Goal: Task Accomplishment & Management: Complete application form

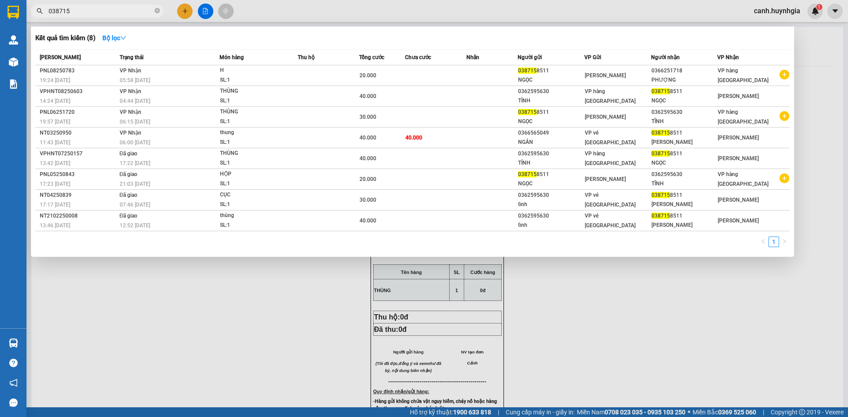
click at [72, 13] on input "038715" at bounding box center [101, 11] width 104 height 10
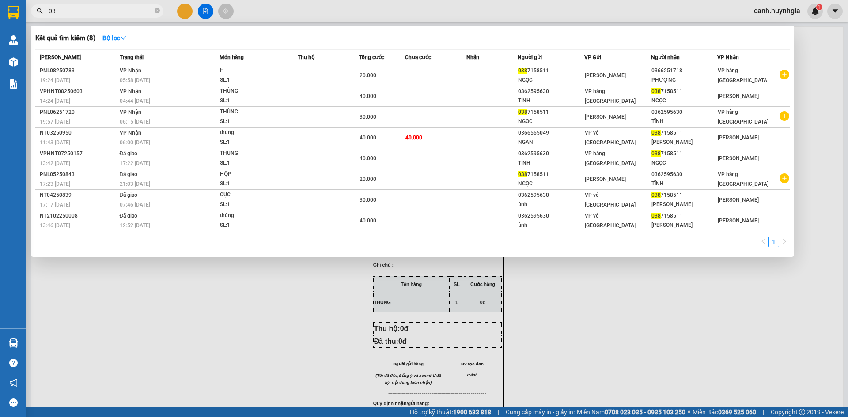
type input "0"
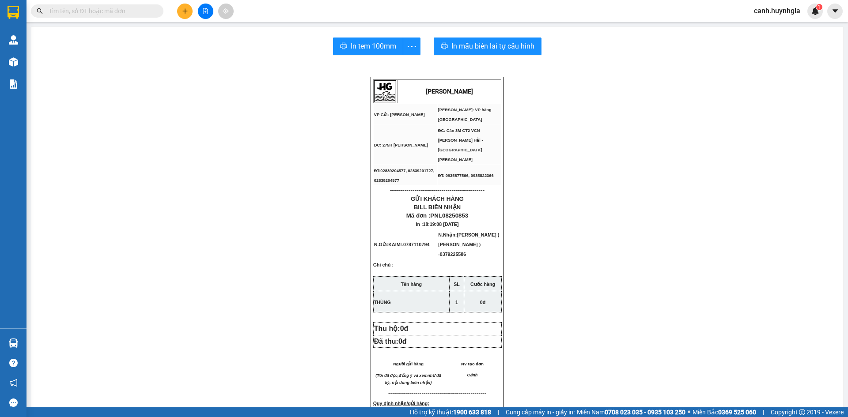
click at [181, 12] on button at bounding box center [184, 11] width 15 height 15
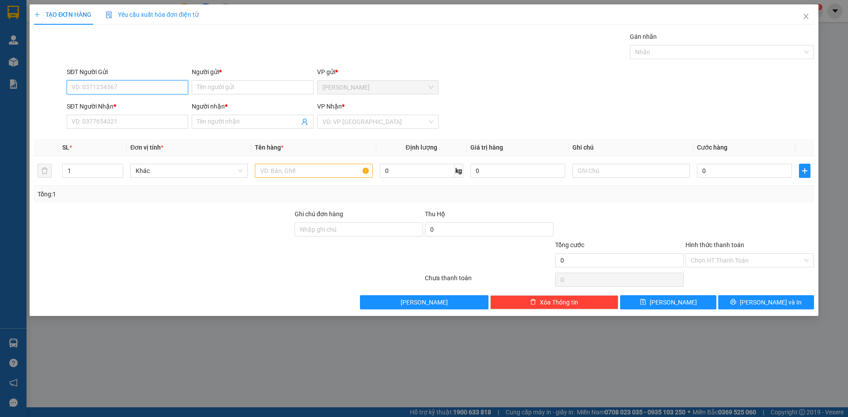
click at [119, 82] on input "SĐT Người Gửi" at bounding box center [127, 87] width 121 height 14
click at [112, 103] on div "0773740046 - [GEOGRAPHIC_DATA]" at bounding box center [127, 105] width 111 height 10
type input "0773740046"
type input "ASIA"
type input "0358012906"
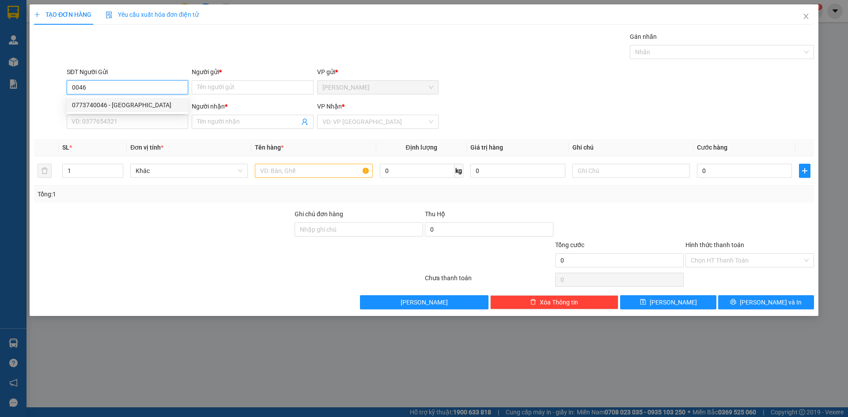
type input "HIỀN RƯỢU"
type input "0773740046"
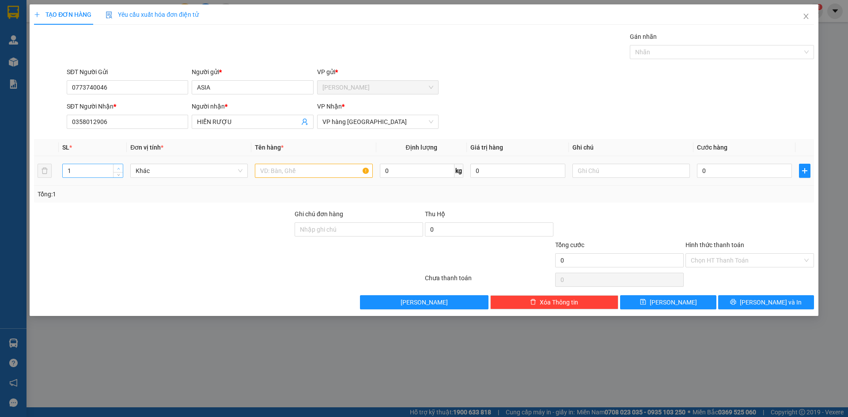
type input "2"
click at [117, 171] on span "up" at bounding box center [118, 168] width 5 height 5
click at [282, 171] on input "text" at bounding box center [314, 171] width 118 height 14
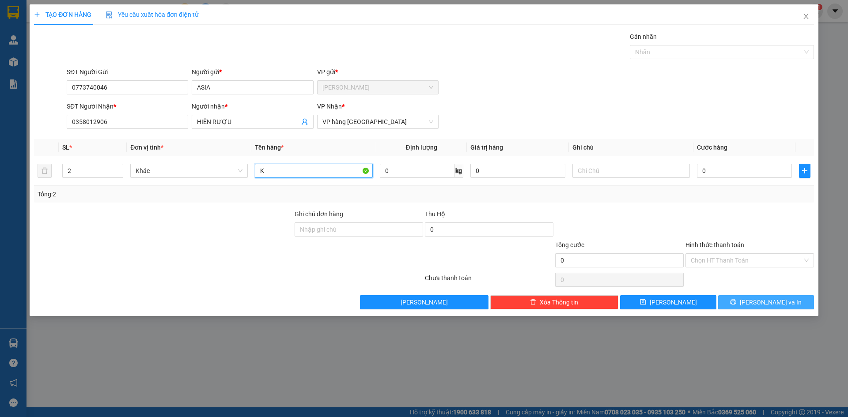
type input "K"
click at [743, 299] on button "[PERSON_NAME] và In" at bounding box center [766, 303] width 96 height 14
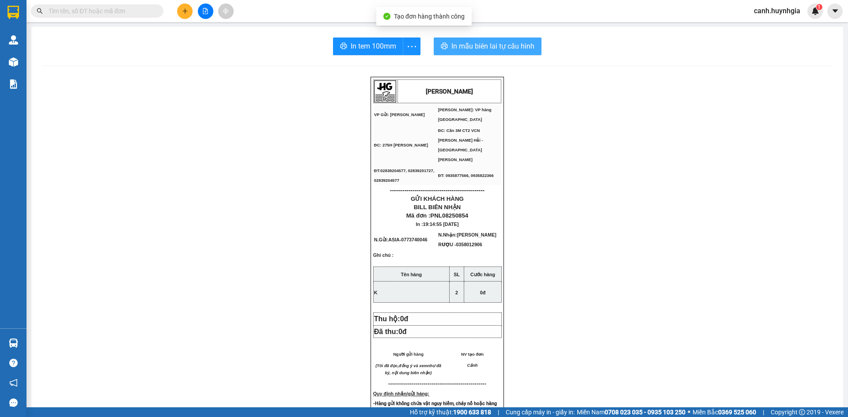
click at [501, 43] on span "In mẫu biên lai tự cấu hình" at bounding box center [492, 46] width 83 height 11
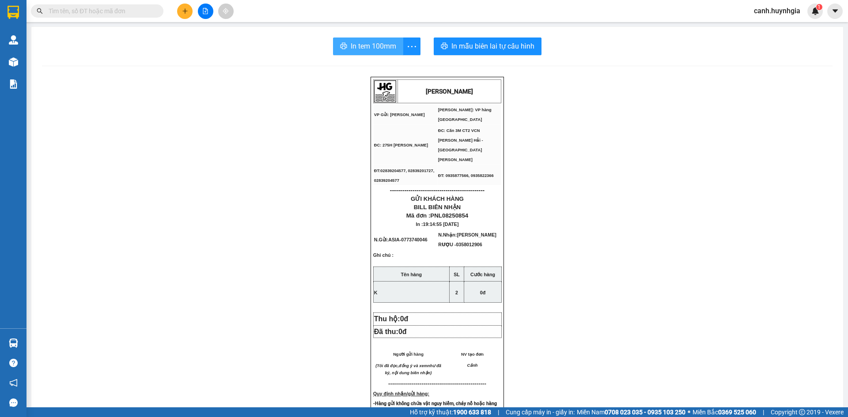
click at [386, 42] on span "In tem 100mm" at bounding box center [374, 46] width 46 height 11
click at [183, 10] on icon "plus" at bounding box center [185, 11] width 6 height 6
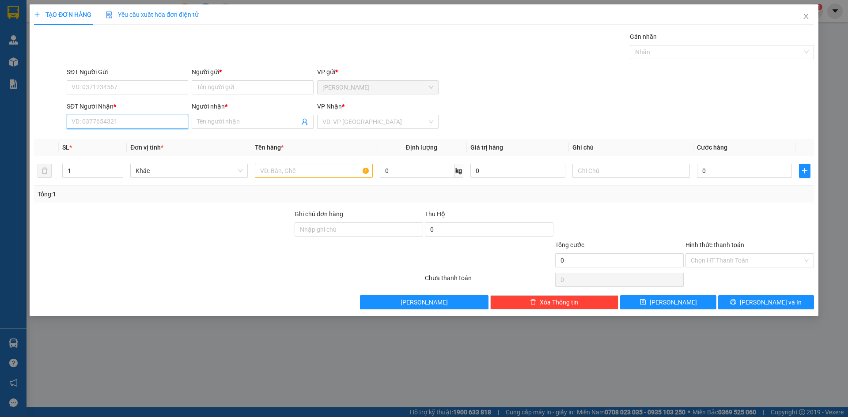
click at [100, 123] on input "SĐT Người Nhận *" at bounding box center [127, 122] width 121 height 14
click at [116, 138] on div "0934707035 - ĐỨC CHAY" at bounding box center [127, 140] width 111 height 10
type input "0934707035"
type input "ĐỨC CHAY"
type input "0934707035"
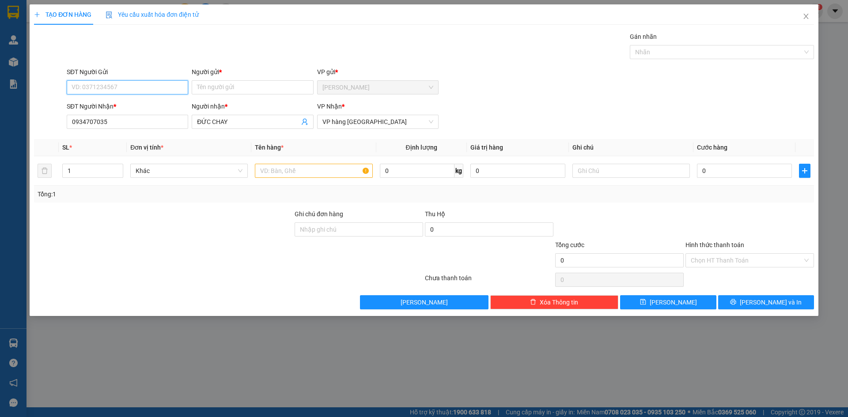
click at [106, 87] on input "SĐT Người Gửi" at bounding box center [127, 87] width 121 height 14
click at [114, 121] on div "0582209007 - TUỆ" at bounding box center [127, 119] width 111 height 10
type input "0582209007"
type input "TUỆ"
click at [288, 171] on input "text" at bounding box center [314, 171] width 118 height 14
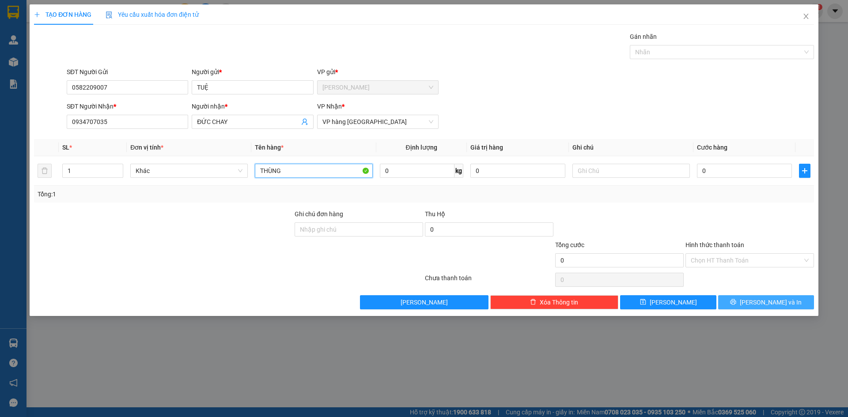
type input "THÙNG"
click at [785, 306] on button "[PERSON_NAME] và In" at bounding box center [766, 303] width 96 height 14
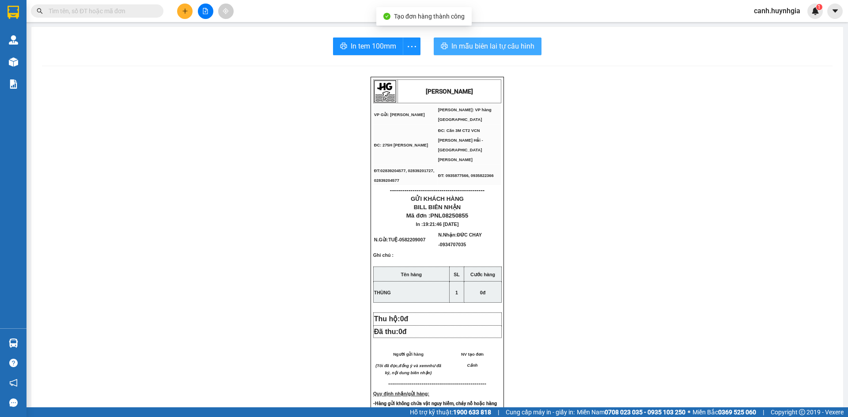
click at [507, 45] on span "In mẫu biên lai tự cấu hình" at bounding box center [492, 46] width 83 height 11
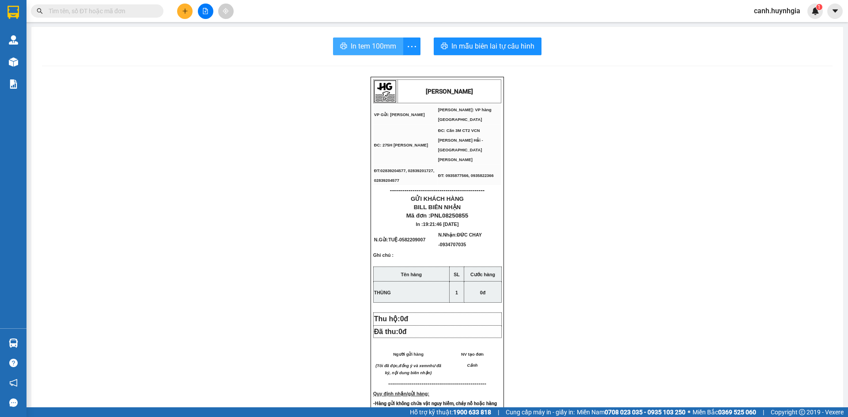
click at [377, 41] on span "In tem 100mm" at bounding box center [374, 46] width 46 height 11
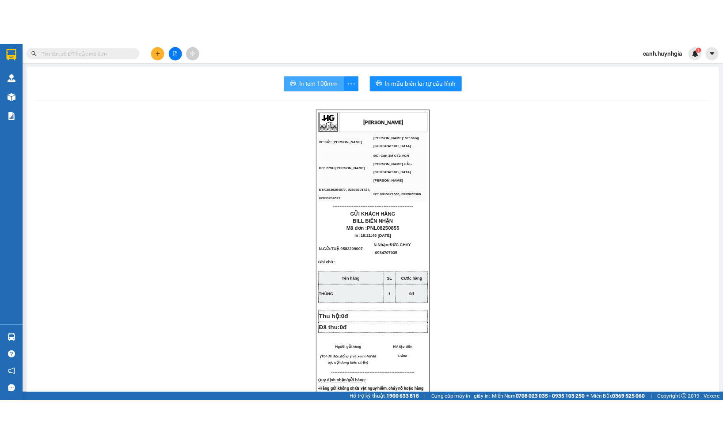
scroll to position [52, 0]
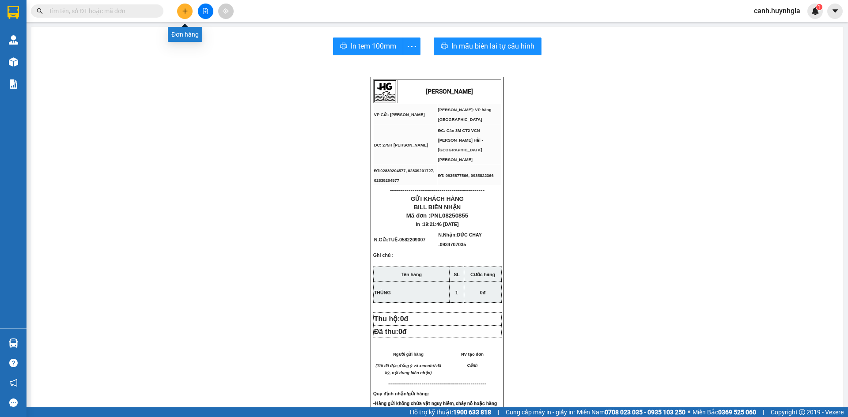
click at [182, 10] on button at bounding box center [184, 11] width 15 height 15
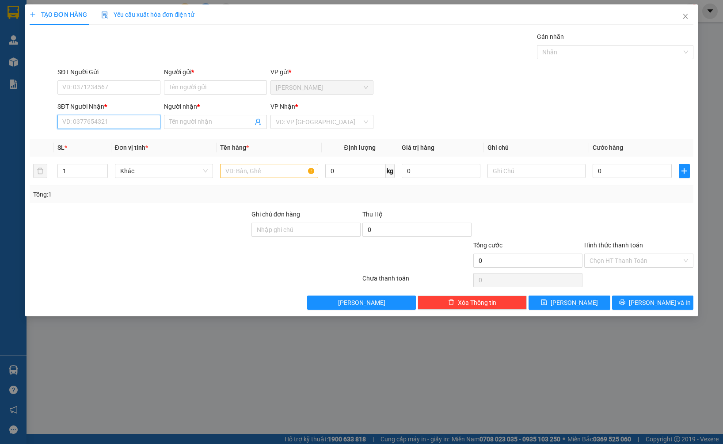
click at [96, 123] on input "SĐT Người Nhận *" at bounding box center [108, 122] width 103 height 14
type input "0972225673"
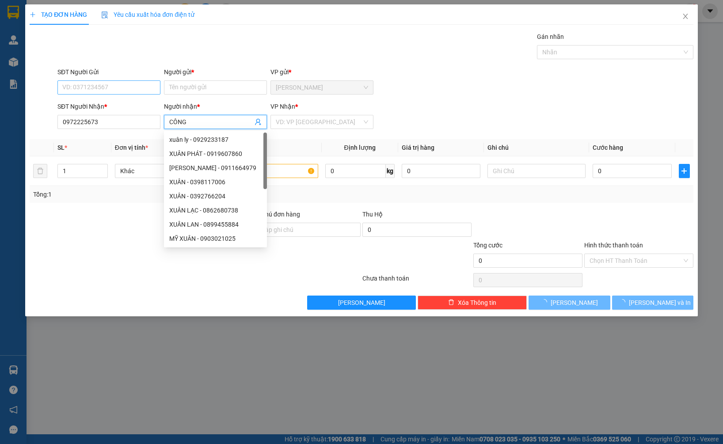
type input "CÔNG"
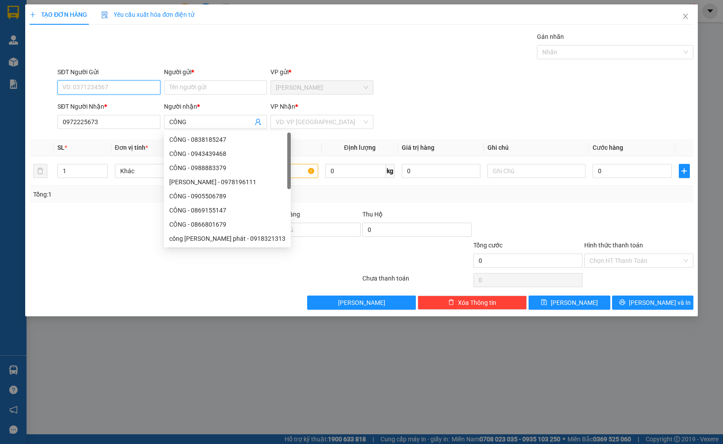
click at [91, 81] on input "SĐT Người Gửi" at bounding box center [108, 87] width 103 height 14
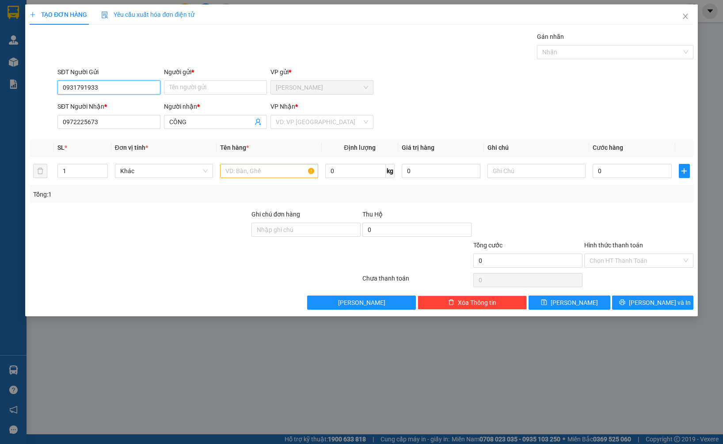
type input "0931791933"
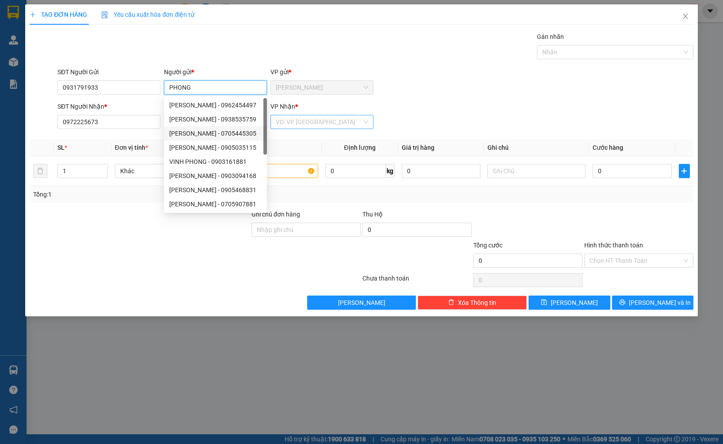
type input "PHONG"
click at [304, 119] on input "search" at bounding box center [319, 121] width 86 height 13
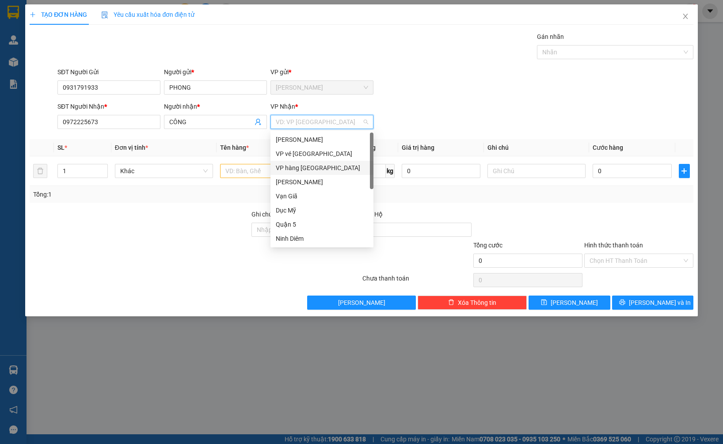
click at [311, 168] on div "VP hàng [GEOGRAPHIC_DATA]" at bounding box center [322, 168] width 92 height 10
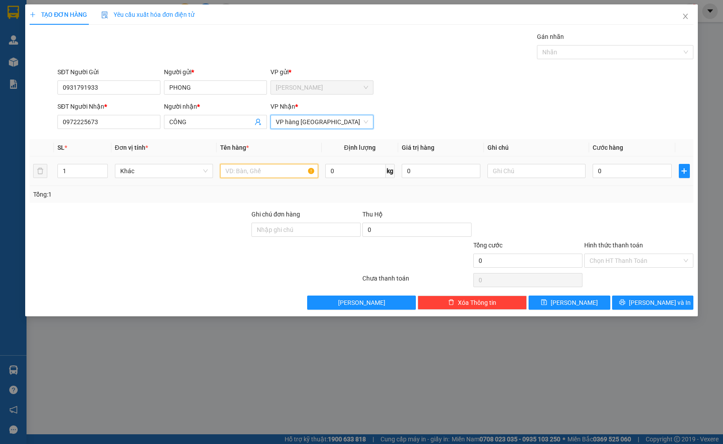
click at [279, 177] on input "text" at bounding box center [269, 171] width 98 height 14
type input "HỒ SƠ"
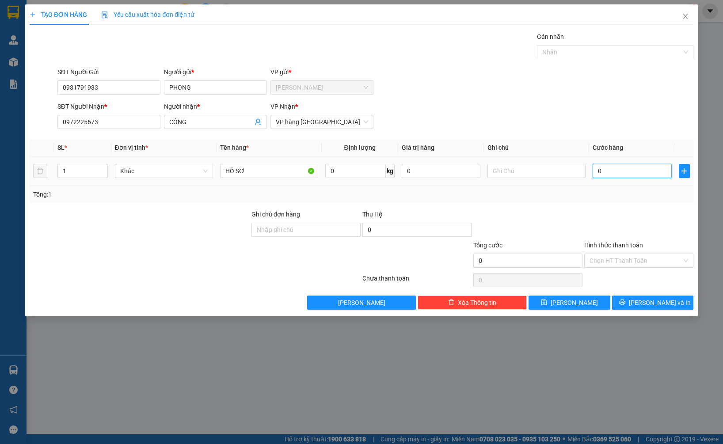
click at [626, 174] on input "0" at bounding box center [631, 171] width 79 height 14
type input "2"
type input "20"
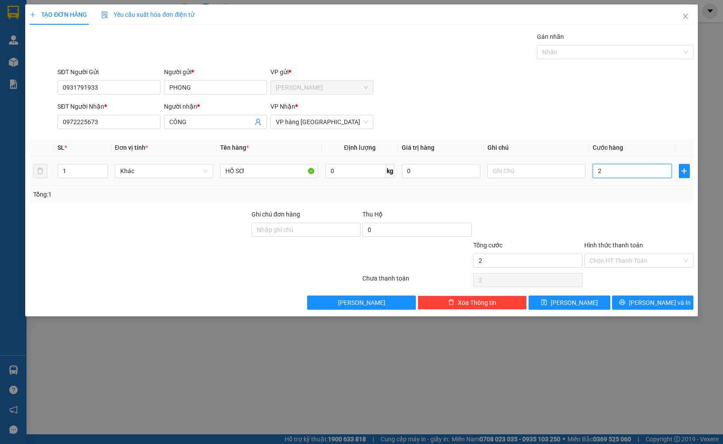
type input "20"
type input "20.000"
click at [490, 81] on div "SĐT Người Gửi 0931791933 Người gửi * [PERSON_NAME] VP gửi * [PERSON_NAME]" at bounding box center [375, 82] width 639 height 31
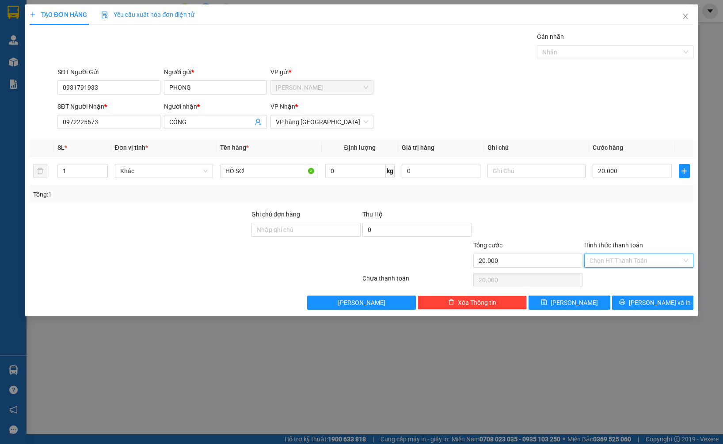
drag, startPoint x: 590, startPoint y: 254, endPoint x: 607, endPoint y: 289, distance: 38.9
click at [592, 255] on input "Hình thức thanh toán" at bounding box center [635, 260] width 92 height 13
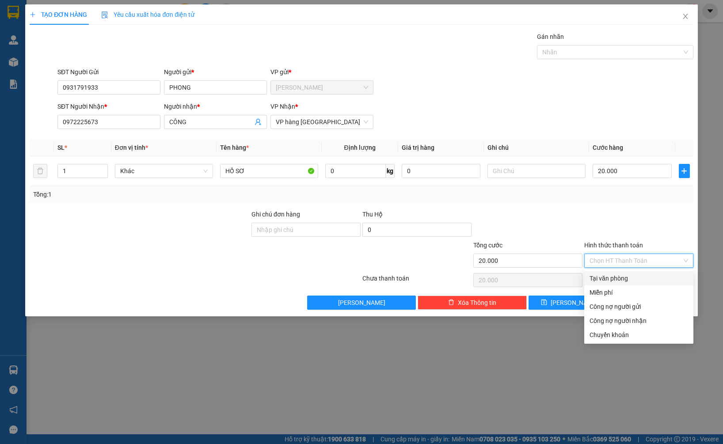
click at [611, 278] on div "Tại văn phòng" at bounding box center [638, 278] width 99 height 10
type input "0"
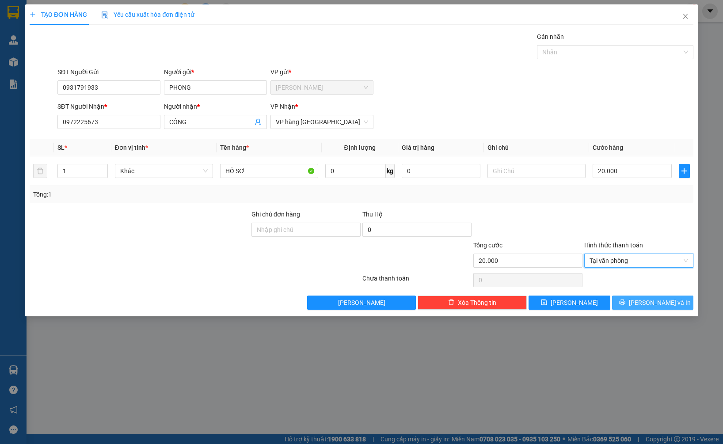
click at [633, 300] on button "[PERSON_NAME] và In" at bounding box center [652, 303] width 81 height 14
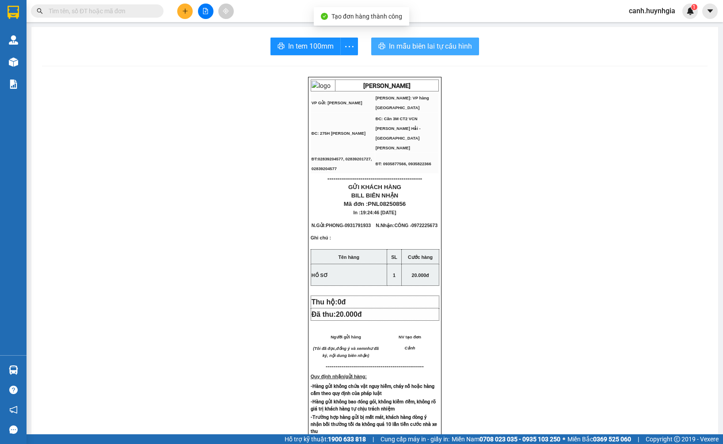
click at [413, 44] on span "In mẫu biên lai tự cấu hình" at bounding box center [430, 46] width 83 height 11
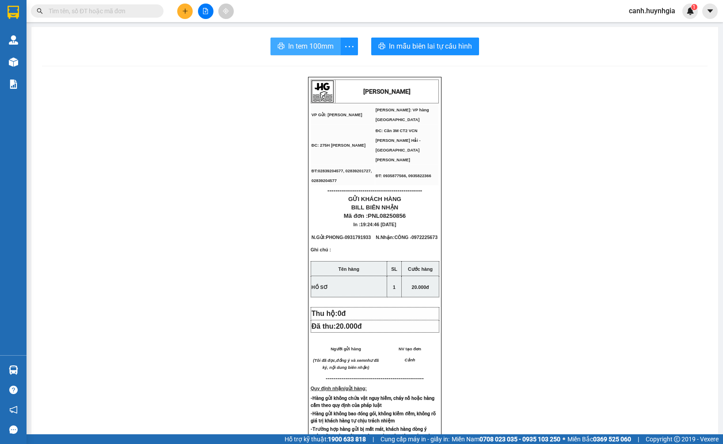
click at [303, 47] on span "In tem 100mm" at bounding box center [311, 46] width 46 height 11
click at [61, 9] on input "text" at bounding box center [101, 11] width 104 height 10
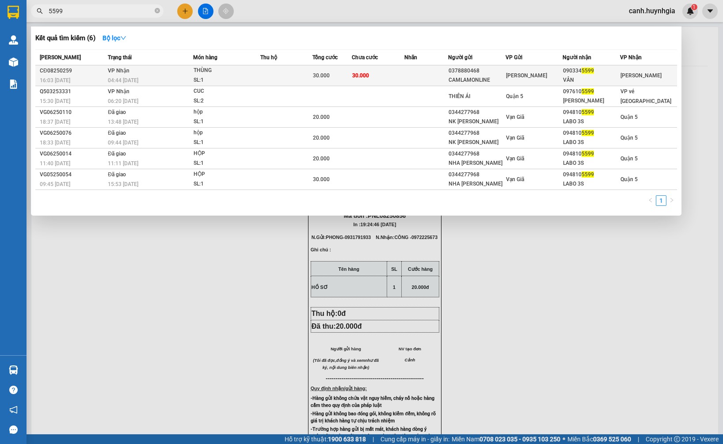
type input "5599"
click at [523, 73] on span "[PERSON_NAME]" at bounding box center [526, 75] width 41 height 6
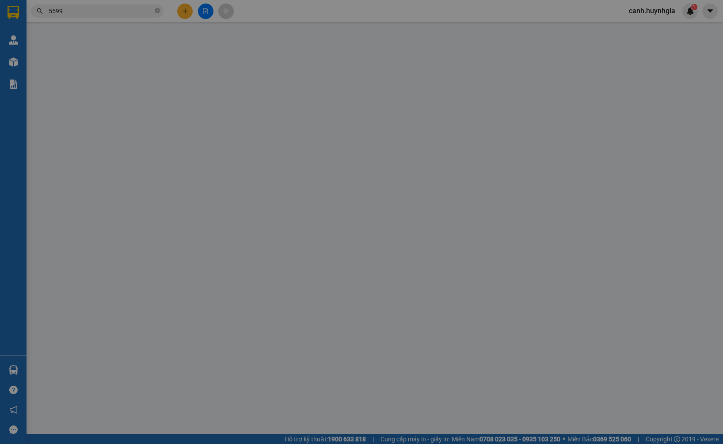
type input "0378880468"
type input "CAMLAMONLINE"
type input "0903345599"
type input "VÂN"
type input "30.000"
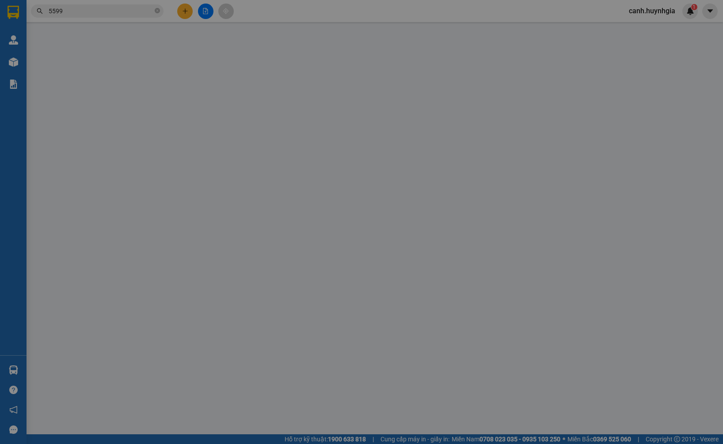
type input "30.000"
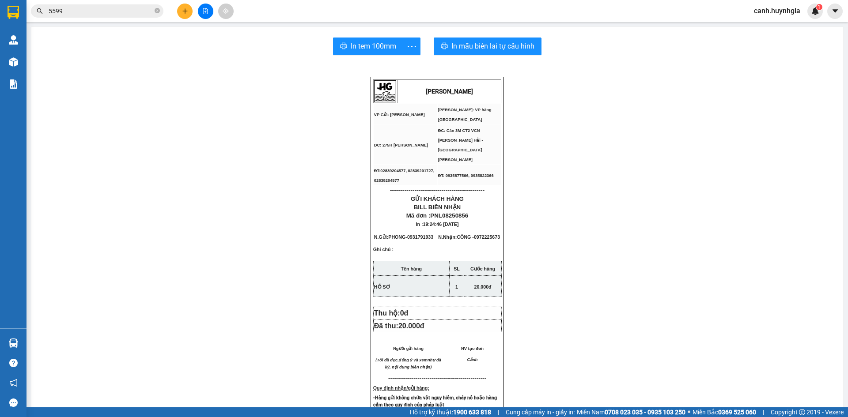
click at [184, 11] on icon "plus" at bounding box center [184, 11] width 5 height 0
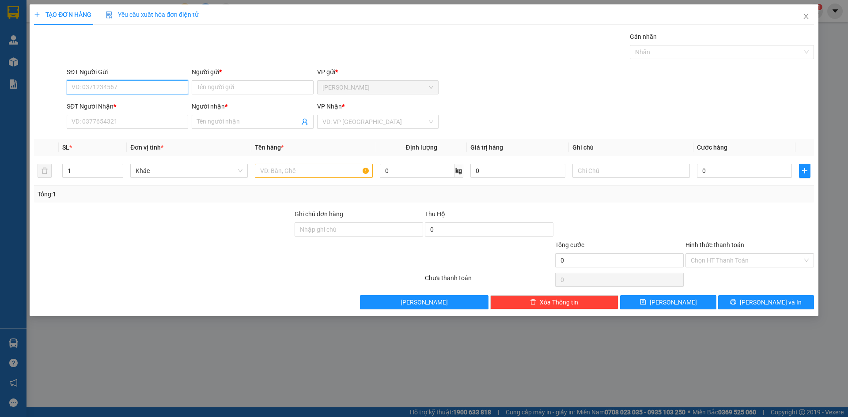
click at [128, 86] on input "SĐT Người Gửi" at bounding box center [127, 87] width 121 height 14
click at [110, 104] on div "0981635769 - [PERSON_NAME]" at bounding box center [127, 105] width 111 height 10
type input "0981635769"
type input "THỊNH"
type input "0338894220"
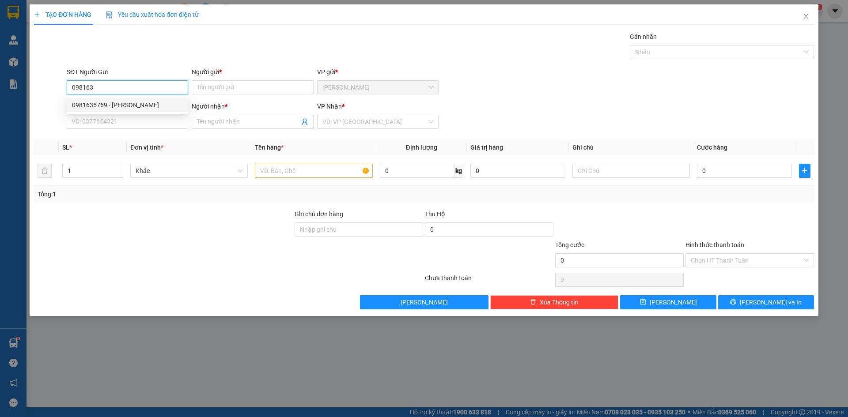
type input "anh"
type input "0981635769"
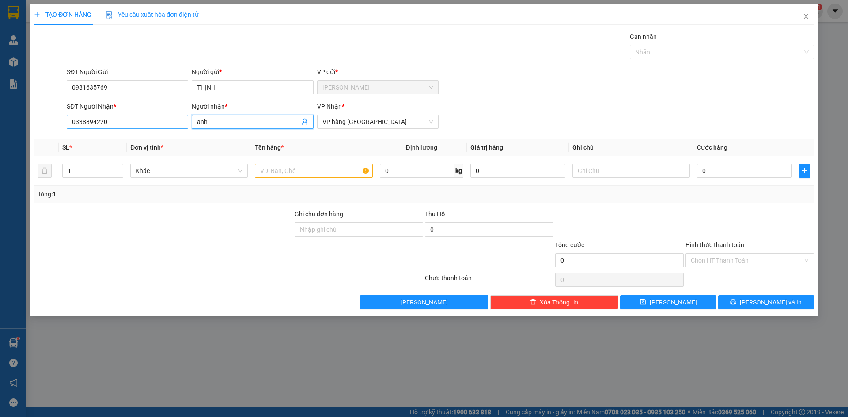
drag, startPoint x: 193, startPoint y: 125, endPoint x: 174, endPoint y: 124, distance: 18.6
click at [178, 126] on div "SĐT Người [PERSON_NAME] * 0338894220 Người [PERSON_NAME] * [PERSON_NAME] [PERSO…" at bounding box center [440, 117] width 751 height 31
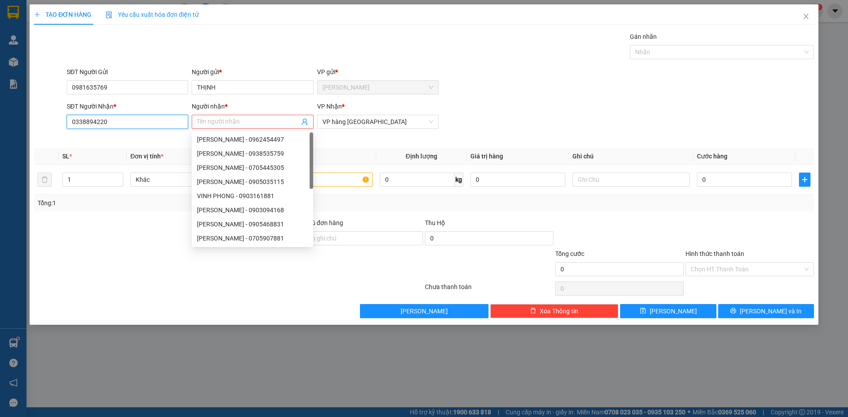
drag, startPoint x: 116, startPoint y: 124, endPoint x: 55, endPoint y: 133, distance: 61.2
click at [55, 133] on div "SĐT Người [PERSON_NAME] * 0338894220 0338894220 Người [PERSON_NAME] * Tên người…" at bounding box center [424, 122] width 782 height 40
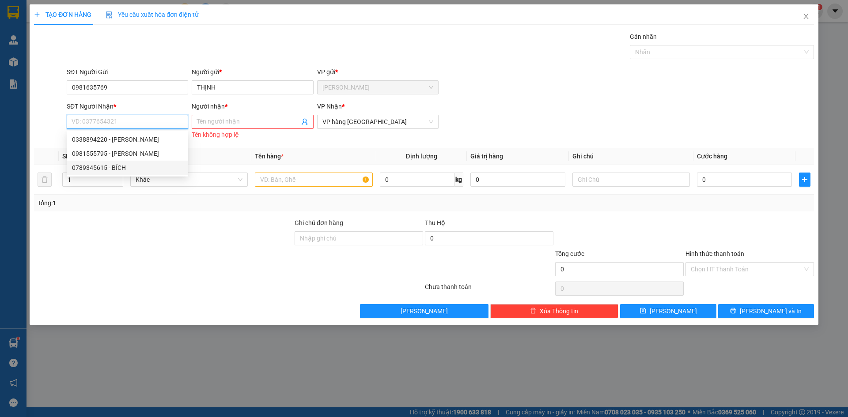
click at [110, 170] on div "0789345615 - BÍCH" at bounding box center [127, 168] width 111 height 10
type input "0789345615"
type input "BÍCH"
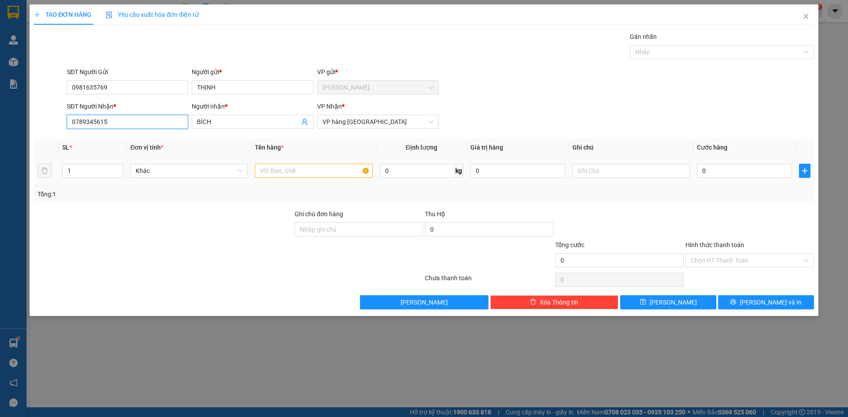
type input "0789345615"
click at [290, 167] on input "text" at bounding box center [314, 171] width 118 height 14
type input "HỒ SƠ"
click at [715, 175] on input "0" at bounding box center [744, 171] width 95 height 14
type input "2"
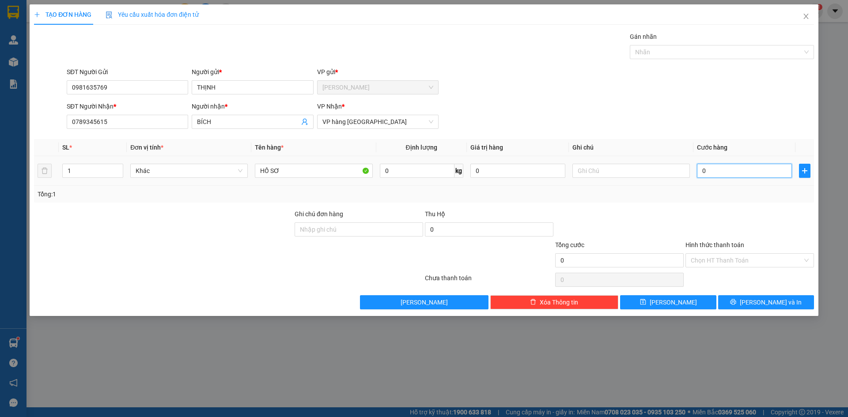
type input "2"
type input "20"
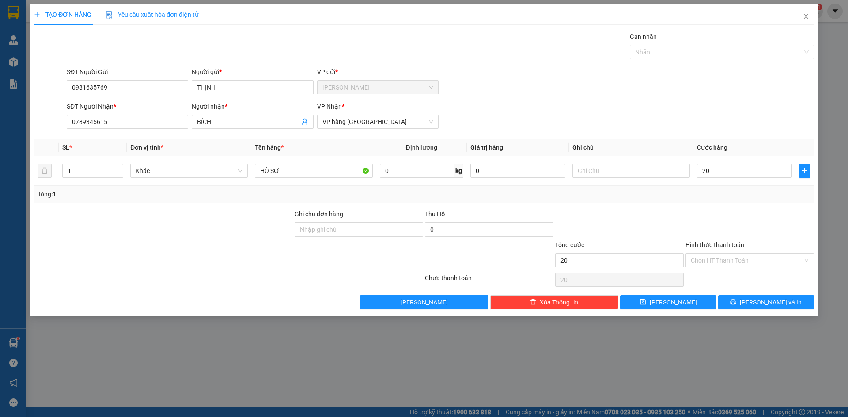
type input "20.000"
click at [661, 92] on div "SĐT Người Gửi 0981635769 Người gửi * [PERSON_NAME] VP gửi * [PERSON_NAME]" at bounding box center [440, 82] width 751 height 31
click at [719, 258] on input "Hình thức thanh toán" at bounding box center [747, 260] width 112 height 13
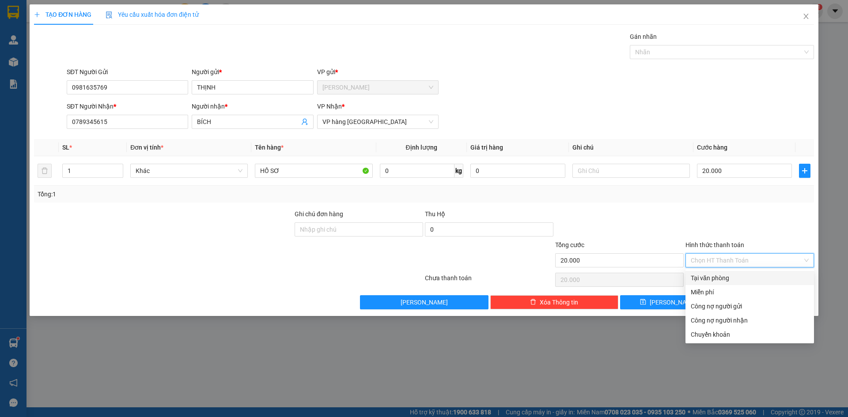
click at [721, 279] on div "Tại văn phòng" at bounding box center [750, 278] width 118 height 10
type input "0"
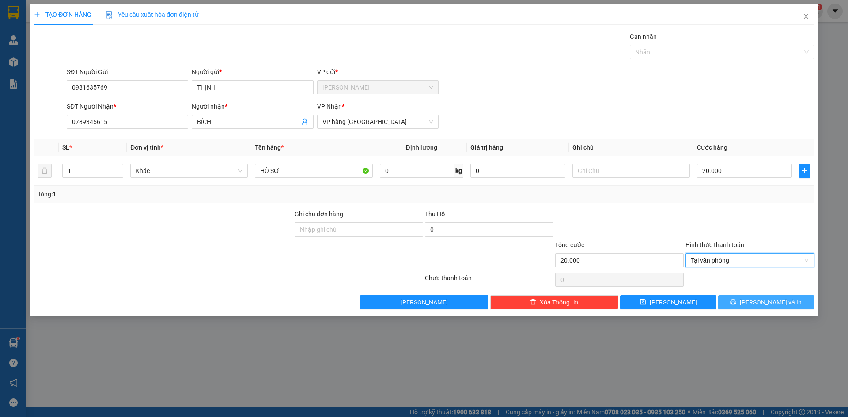
click at [784, 300] on button "[PERSON_NAME] và In" at bounding box center [766, 303] width 96 height 14
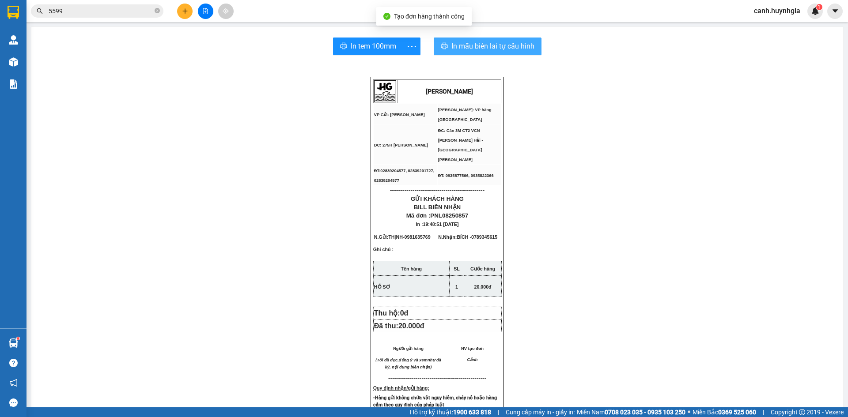
click at [489, 43] on span "In mẫu biên lai tự cấu hình" at bounding box center [492, 46] width 83 height 11
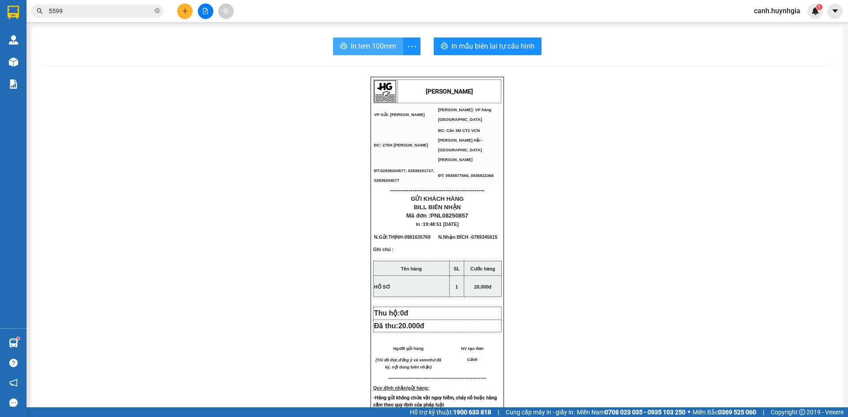
click at [363, 43] on span "In tem 100mm" at bounding box center [374, 46] width 46 height 11
click at [494, 49] on span "In mẫu biên lai tự cấu hình" at bounding box center [492, 46] width 83 height 11
click at [363, 43] on span "In tem 100mm" at bounding box center [374, 46] width 46 height 11
click at [383, 41] on span "In tem 100mm" at bounding box center [374, 46] width 46 height 11
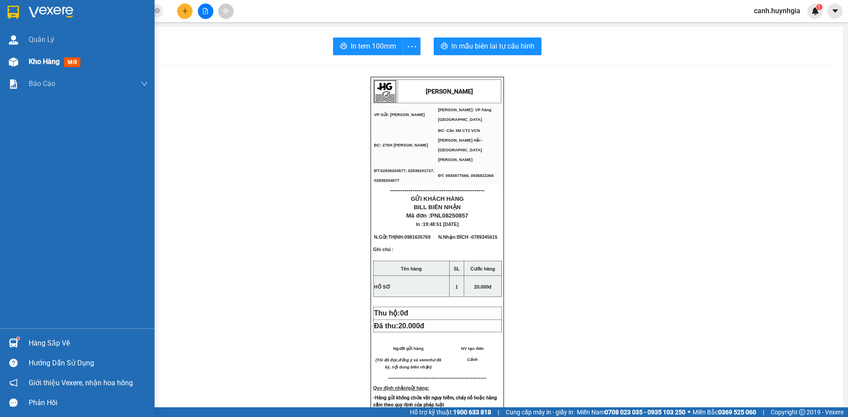
click at [23, 64] on div "Kho hàng mới" at bounding box center [77, 62] width 155 height 22
click at [29, 61] on span "Kho hàng" at bounding box center [44, 61] width 31 height 8
click at [30, 61] on span "Kho hàng" at bounding box center [44, 61] width 31 height 8
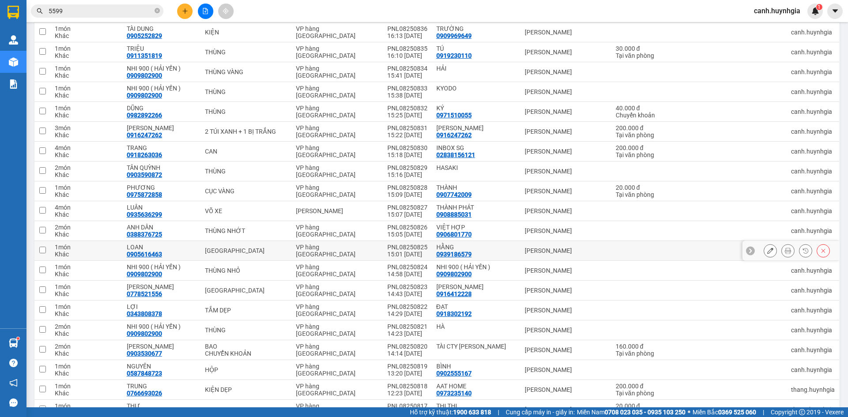
scroll to position [663, 0]
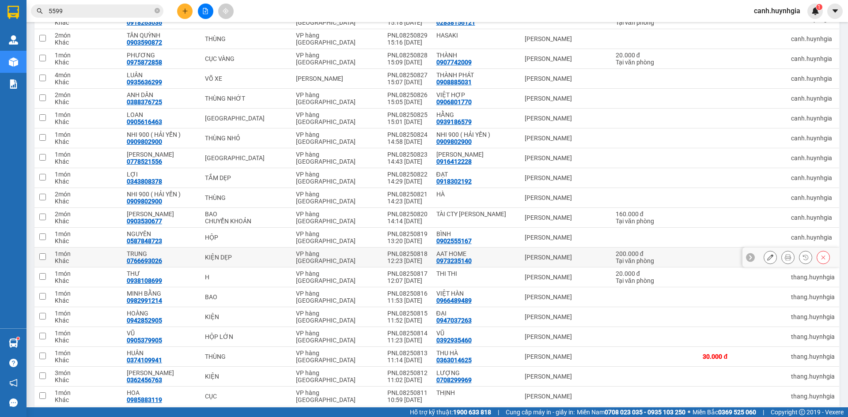
click at [675, 258] on div "Tại văn phòng" at bounding box center [655, 261] width 79 height 7
checkbox input "true"
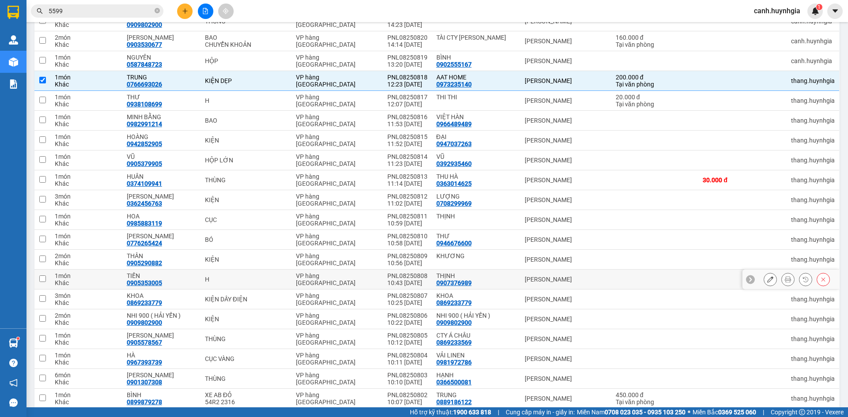
scroll to position [969, 0]
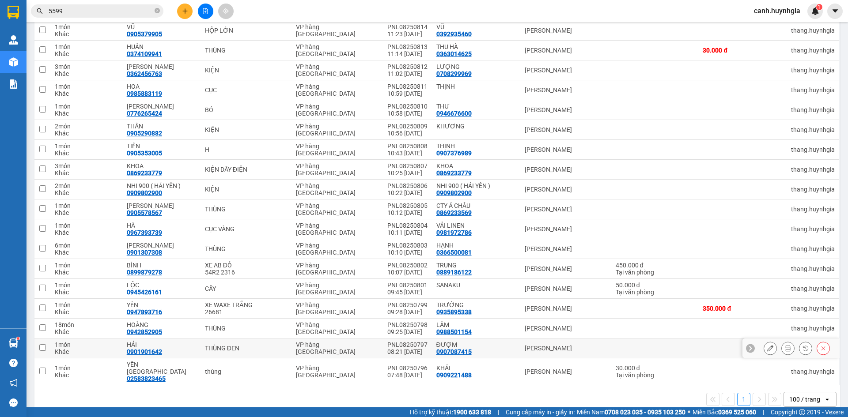
click at [710, 339] on td at bounding box center [742, 349] width 88 height 20
checkbox input "true"
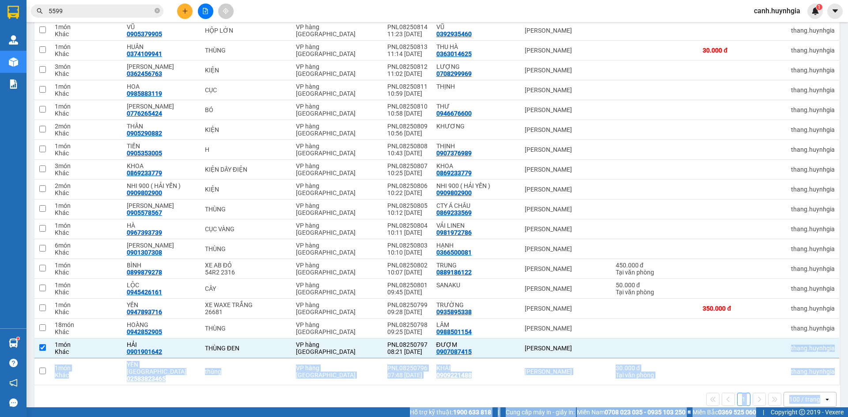
drag, startPoint x: 722, startPoint y: 361, endPoint x: 793, endPoint y: 438, distance: 104.4
click at [793, 417] on html "Kết quả [PERSON_NAME] ( 6 ) Bộ lọc Mã ĐH Trạng thái Món hàng Thu hộ Tổng [PERSO…" at bounding box center [424, 208] width 848 height 417
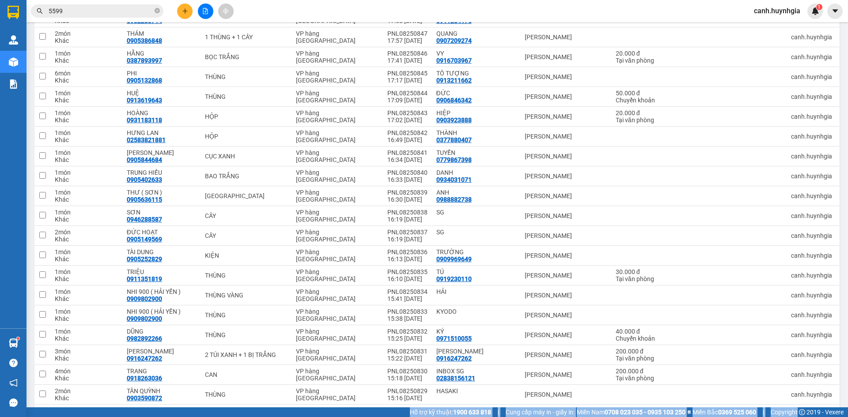
scroll to position [0, 0]
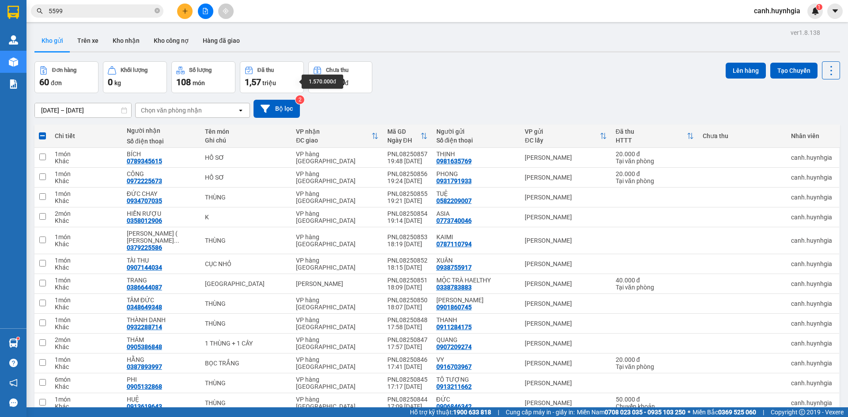
click at [460, 106] on div "[DATE] – [DATE] Press the down arrow key to interact with the calendar and sele…" at bounding box center [437, 109] width 806 height 18
click at [628, 176] on div "20.000 đ" at bounding box center [655, 174] width 79 height 7
checkbox input "true"
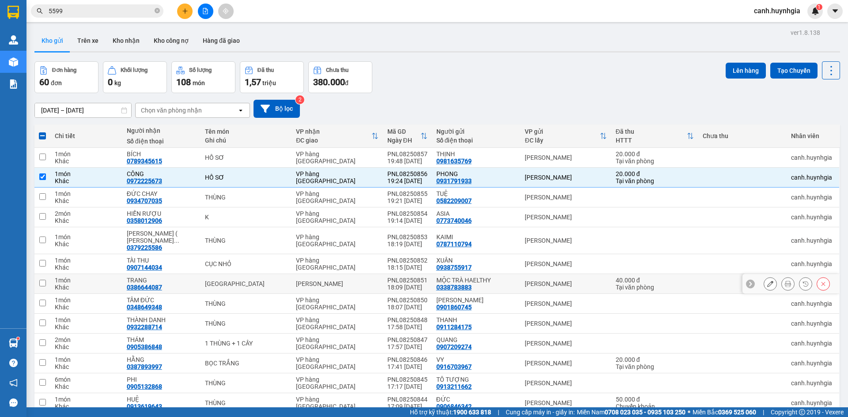
click at [625, 284] on div "Tại văn phòng" at bounding box center [655, 287] width 79 height 7
checkbox input "true"
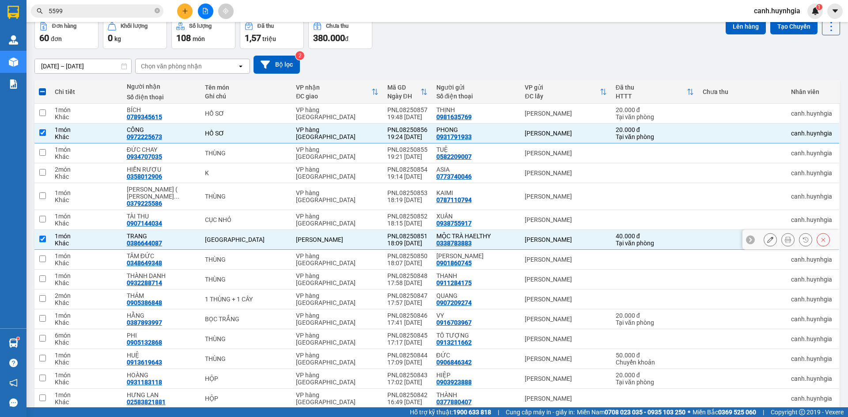
scroll to position [88, 0]
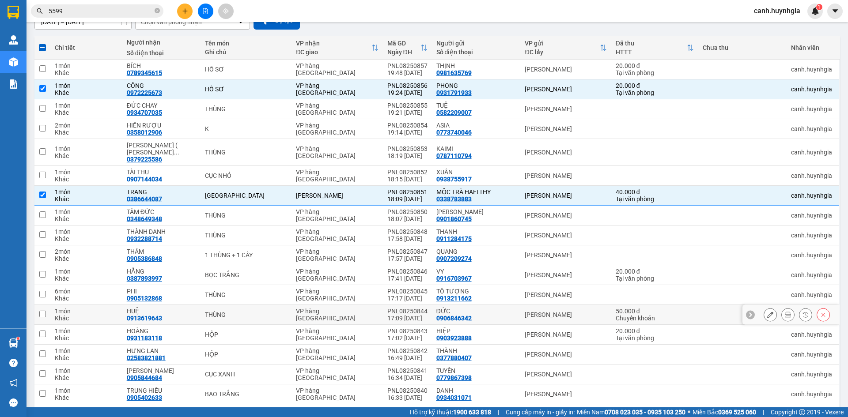
click at [648, 315] on div "Chuyển khoản" at bounding box center [655, 318] width 79 height 7
checkbox input "true"
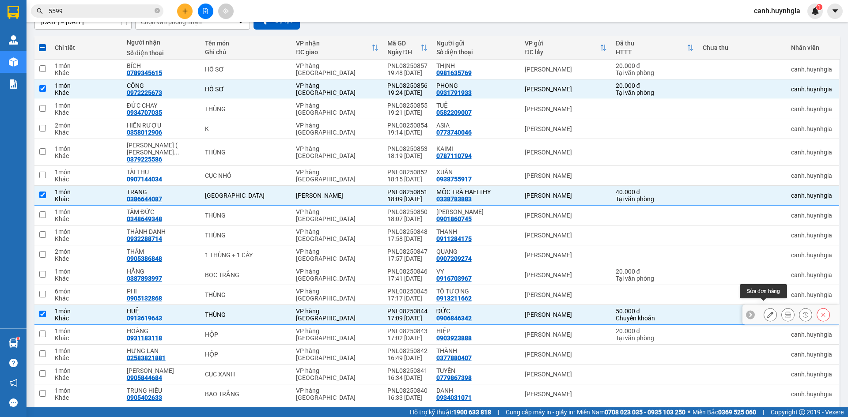
click at [767, 312] on icon at bounding box center [770, 315] width 6 height 6
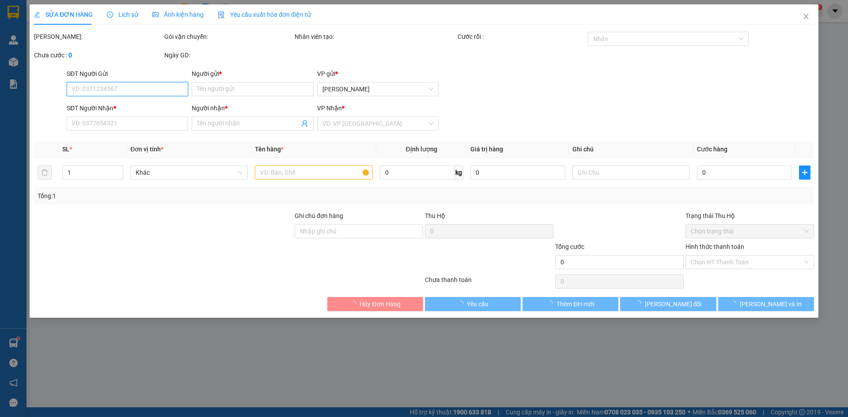
type input "0906846342"
type input "ĐỨC"
type input "0913619643"
type input "HUỆ"
type input "50.000"
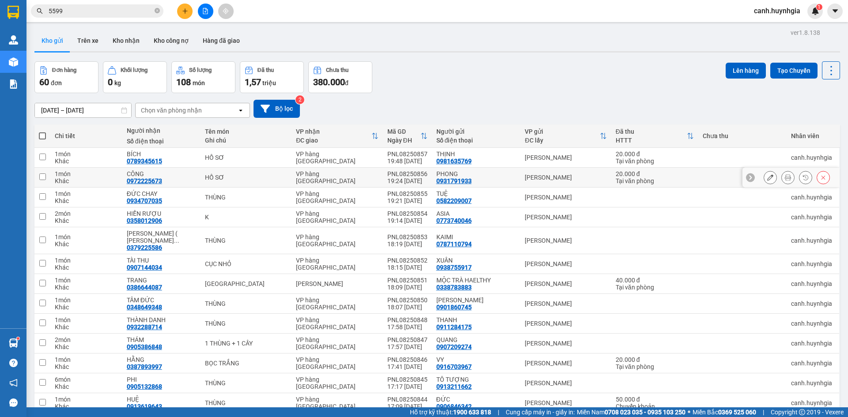
click at [652, 179] on div "Tại văn phòng" at bounding box center [655, 181] width 79 height 7
checkbox input "true"
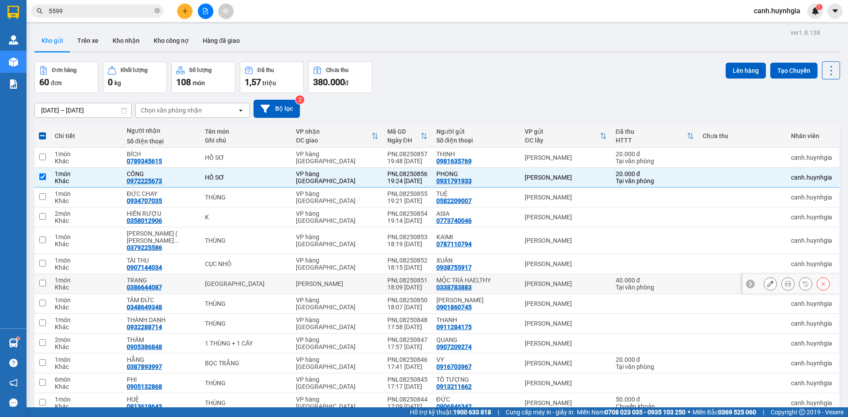
click at [632, 284] on div "Tại văn phòng" at bounding box center [655, 287] width 79 height 7
checkbox input "true"
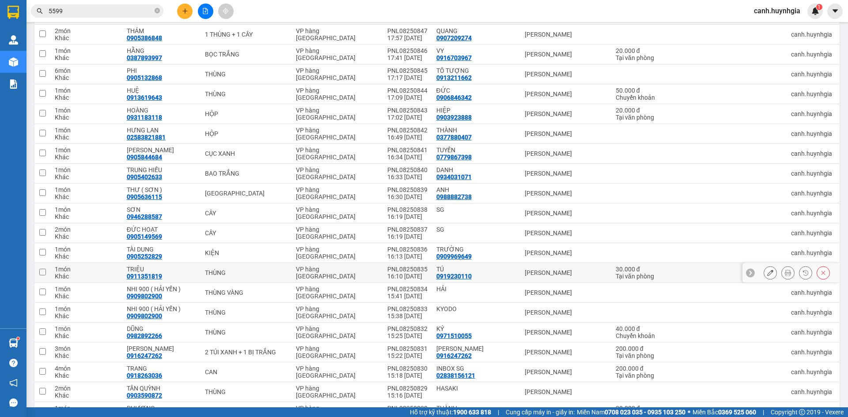
scroll to position [398, 0]
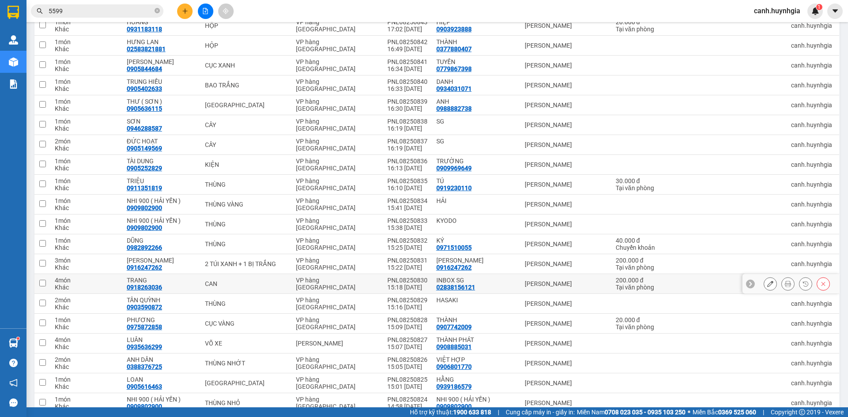
click at [653, 277] on div "200.000 đ" at bounding box center [655, 280] width 79 height 7
checkbox input "true"
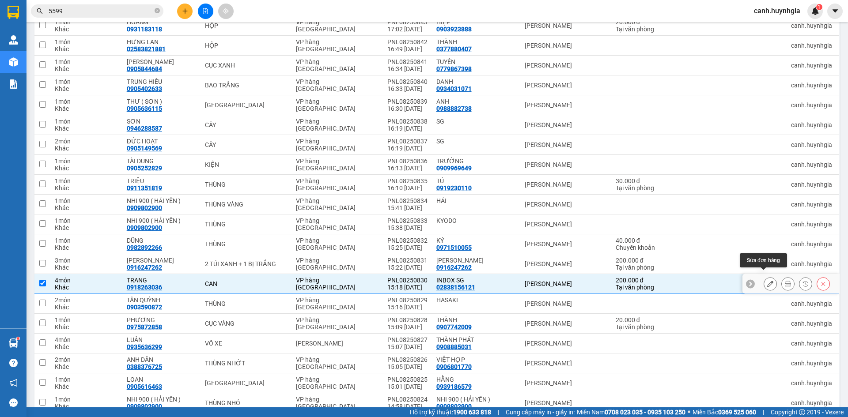
click at [764, 281] on button at bounding box center [770, 284] width 12 height 15
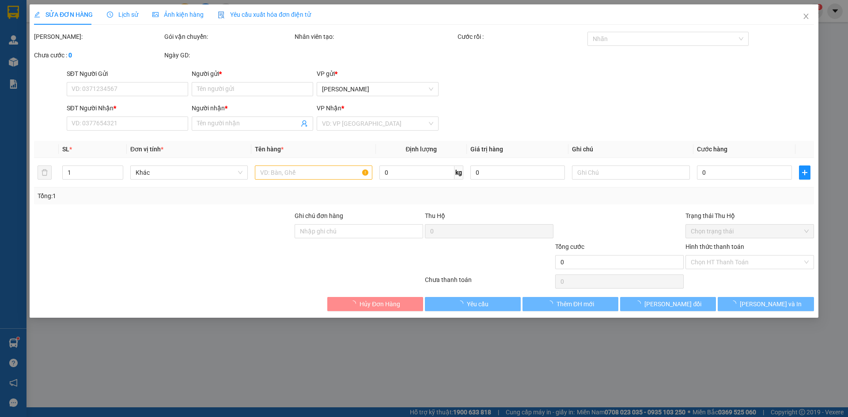
type input "02838156121"
type input "INBOX SG"
type input "0918263036"
type input "TRANG"
type input "200.000"
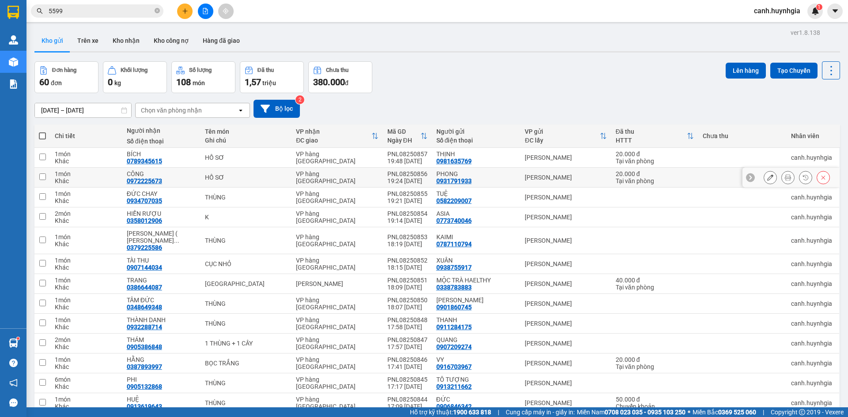
click at [646, 176] on div "20.000 đ" at bounding box center [655, 174] width 79 height 7
checkbox input "true"
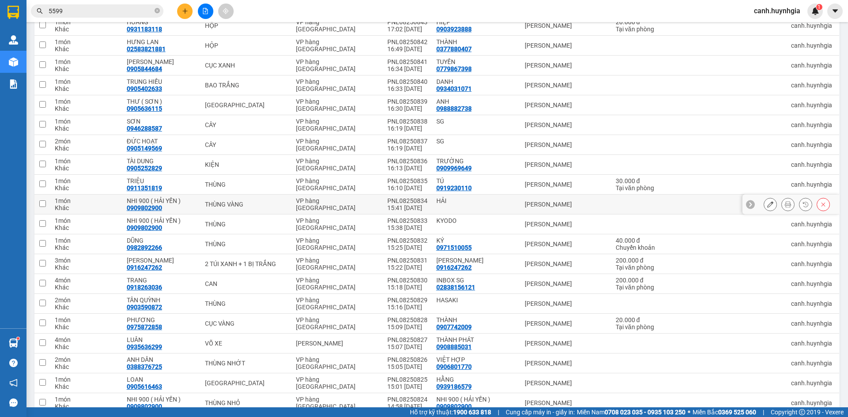
scroll to position [353, 0]
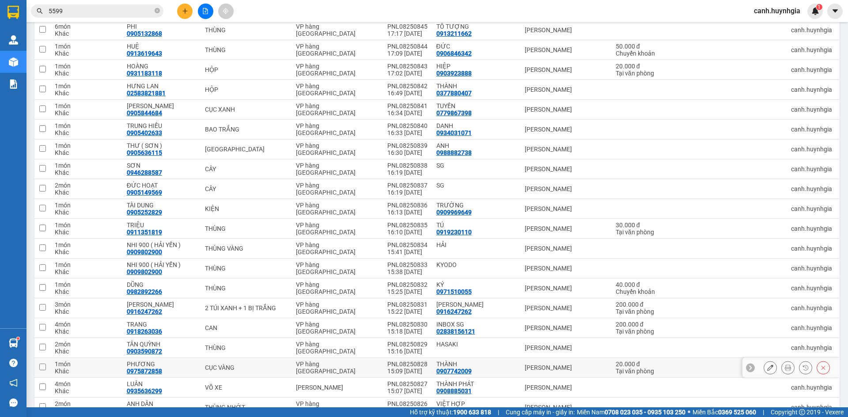
click at [632, 368] on div "Tại văn phòng" at bounding box center [655, 371] width 79 height 7
checkbox input "true"
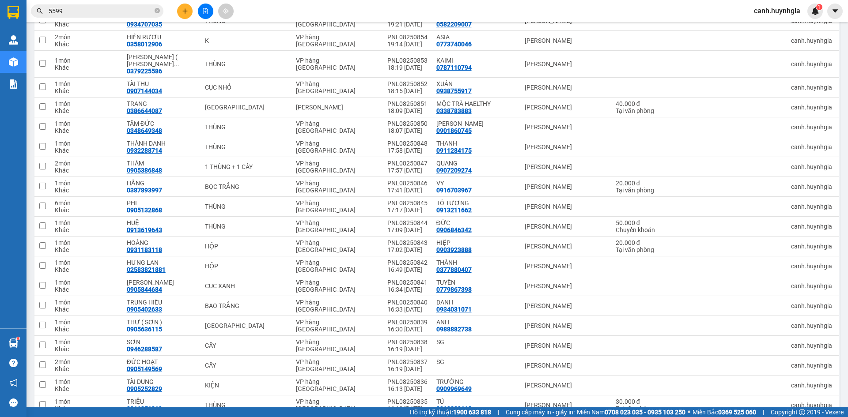
scroll to position [0, 0]
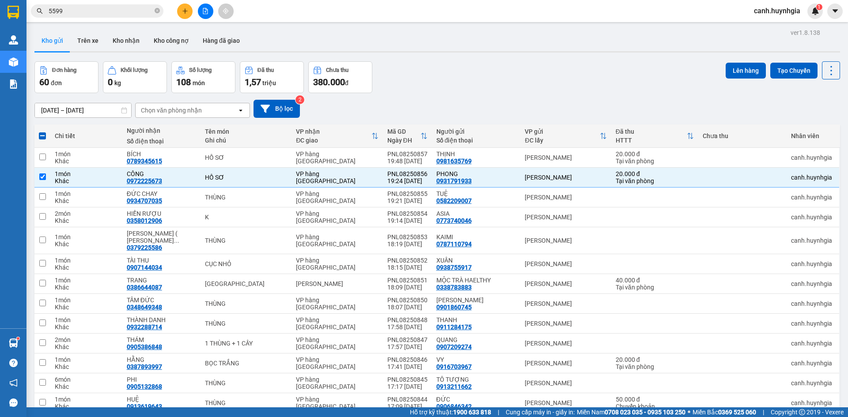
click at [753, 12] on span "canh.huynhgia" at bounding box center [777, 10] width 61 height 11
click at [761, 26] on span "Đăng xuất" at bounding box center [782, 28] width 42 height 10
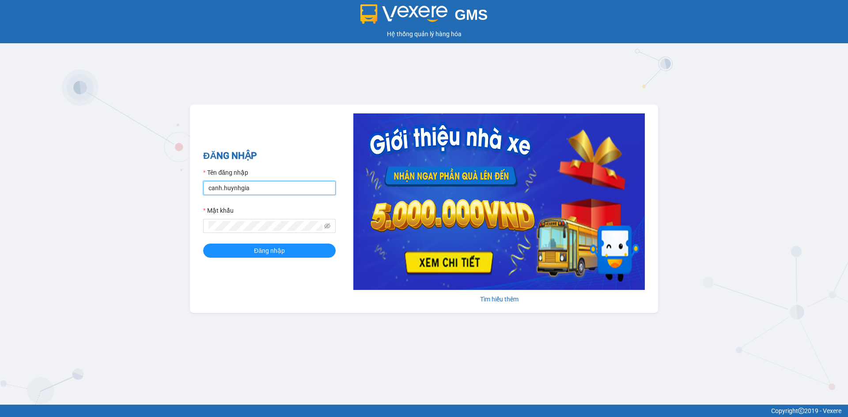
click at [267, 188] on input "canh.huynhgia" at bounding box center [269, 188] width 133 height 14
type input "baodanh.huynhgia"
click at [286, 254] on button "Đăng nhập" at bounding box center [269, 251] width 133 height 14
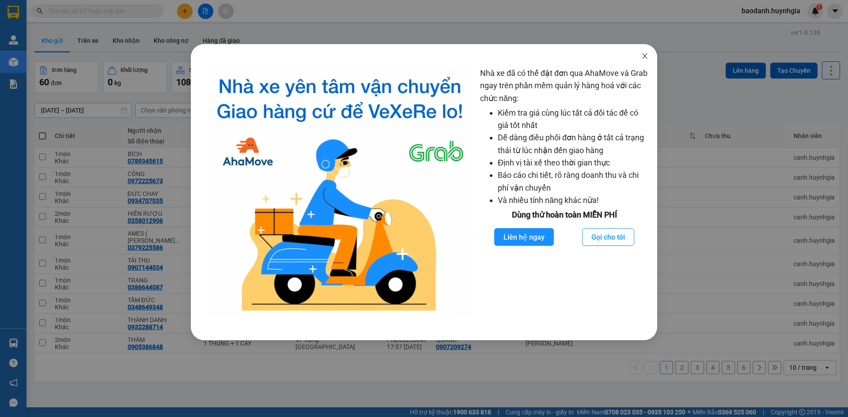
click at [645, 59] on icon "close" at bounding box center [644, 56] width 7 height 7
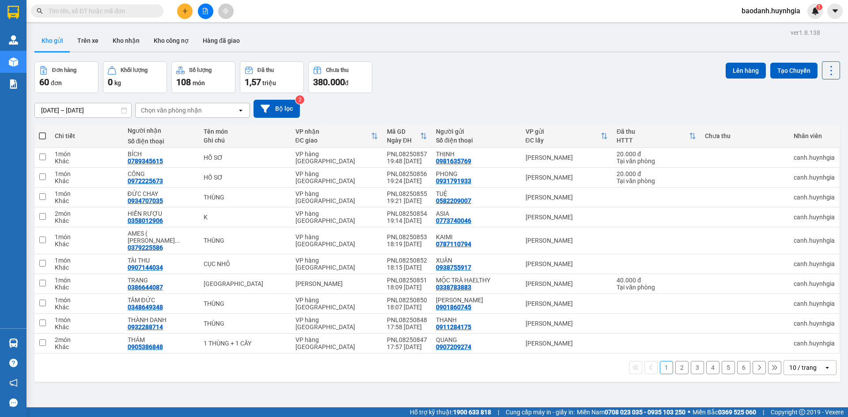
click at [190, 14] on button at bounding box center [184, 11] width 15 height 15
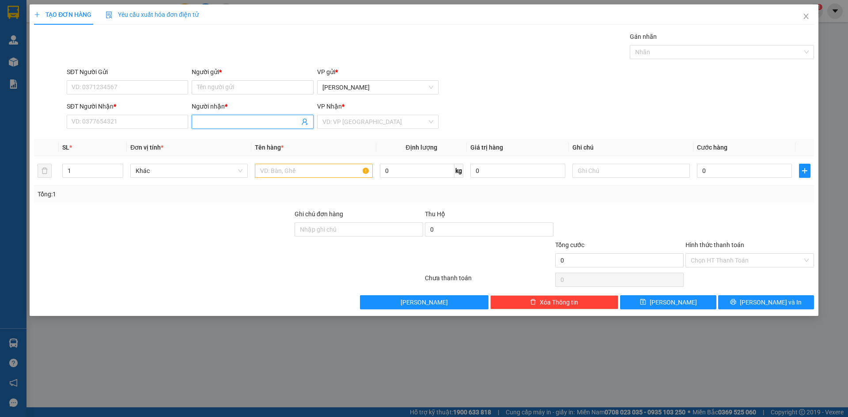
click at [220, 120] on input "Người nhận *" at bounding box center [248, 122] width 102 height 10
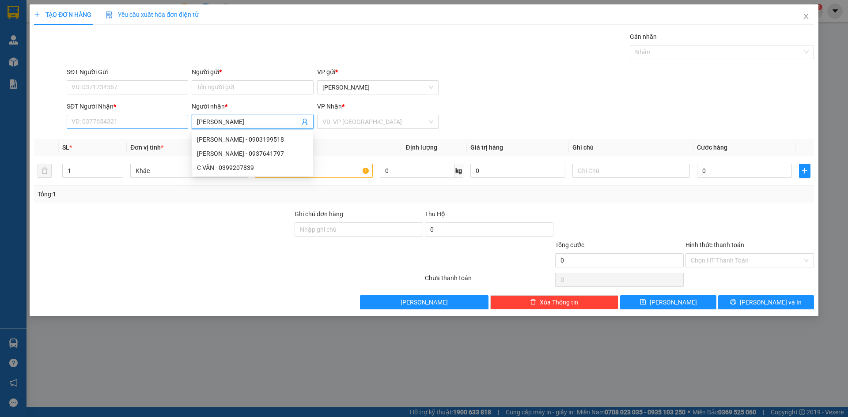
type input "C VÂN"
click at [125, 122] on input "SĐT Người Nhận *" at bounding box center [127, 122] width 121 height 14
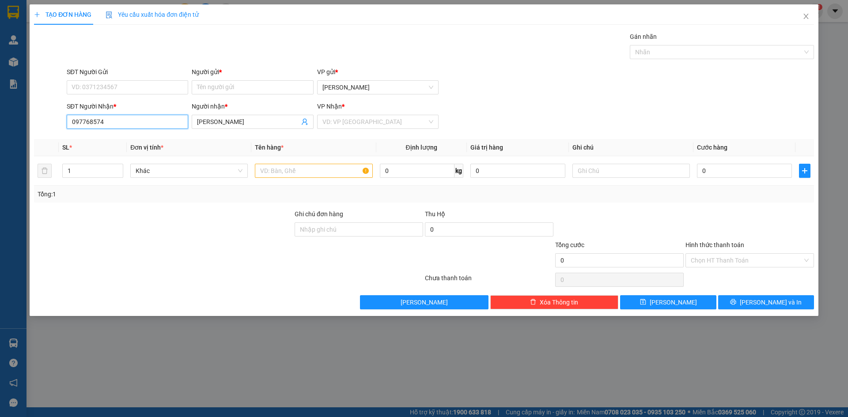
type input "0977685748"
click at [157, 137] on div "0977685748 - QUỲNH MAI" at bounding box center [127, 140] width 111 height 10
type input "QUỲNH MAI"
type input "0977685748"
click at [239, 86] on input "Người gửi *" at bounding box center [252, 87] width 121 height 14
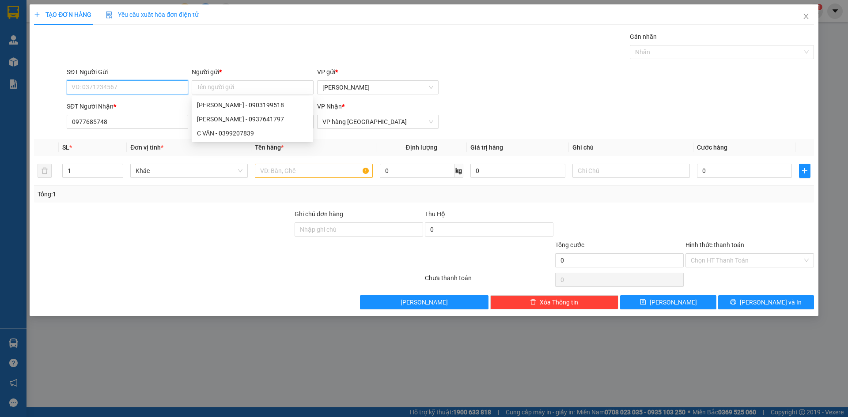
click at [152, 90] on input "SĐT Người Gửi" at bounding box center [127, 87] width 121 height 14
type input "0934079992"
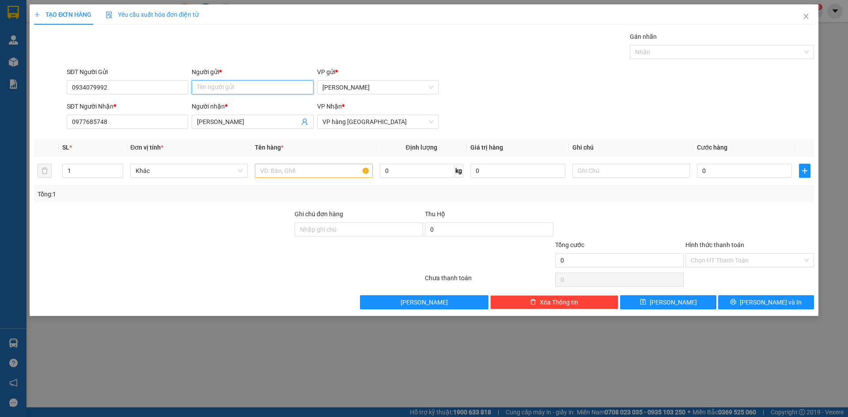
click at [212, 84] on input "Người gửi *" at bounding box center [252, 87] width 121 height 14
type input "VẢI RÈM HCM"
click at [283, 172] on input "text" at bounding box center [314, 171] width 118 height 14
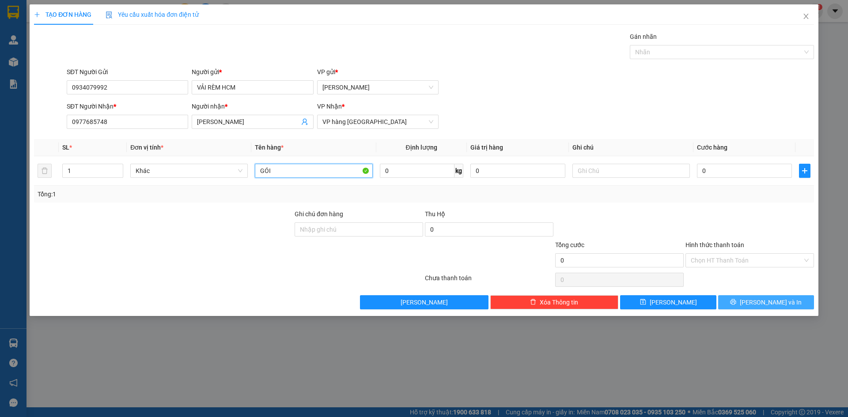
type input "GÓI"
click at [736, 303] on icon "printer" at bounding box center [734, 303] width 6 height 6
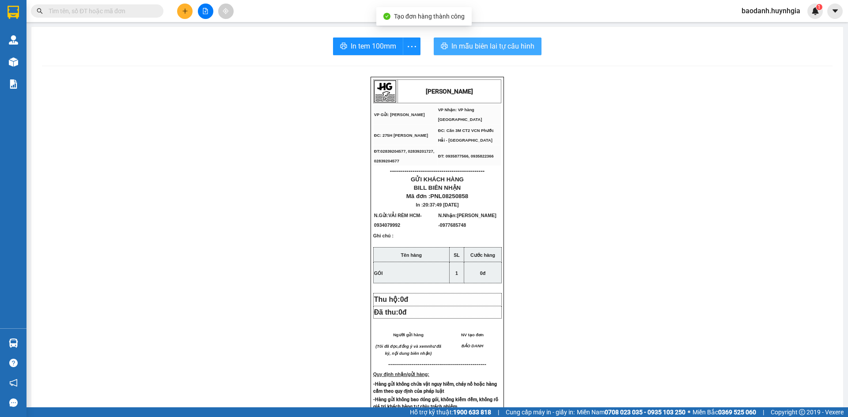
click at [477, 46] on span "In mẫu biên lai tự cấu hình" at bounding box center [492, 46] width 83 height 11
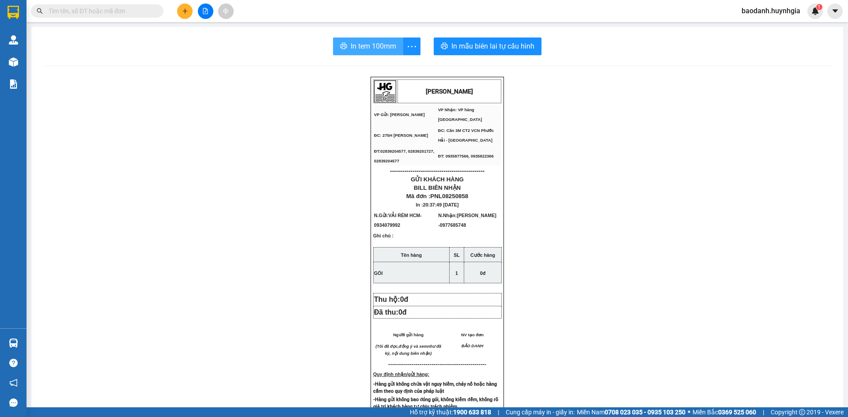
click at [366, 49] on span "In tem 100mm" at bounding box center [374, 46] width 46 height 11
click at [114, 7] on input "text" at bounding box center [101, 11] width 104 height 10
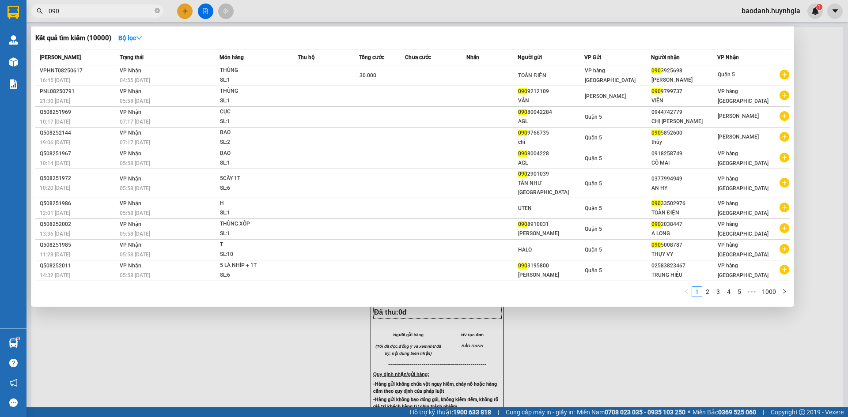
type input "090"
click at [184, 6] on div at bounding box center [424, 208] width 848 height 417
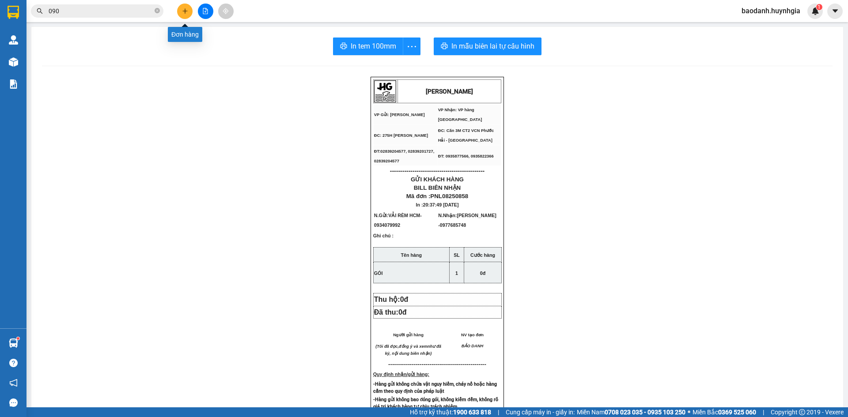
click at [189, 15] on button at bounding box center [184, 11] width 15 height 15
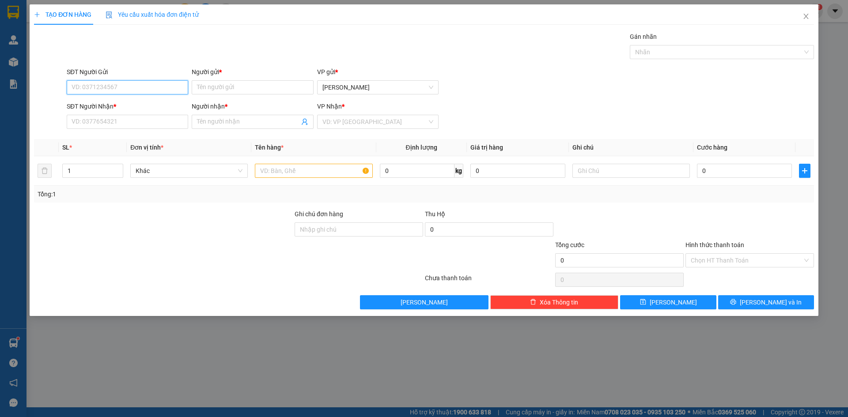
drag, startPoint x: 136, startPoint y: 84, endPoint x: 536, endPoint y: 115, distance: 401.9
click at [136, 83] on input "SĐT Người Gửi" at bounding box center [127, 87] width 121 height 14
click at [165, 103] on div "0978705322 - TRÍ" at bounding box center [127, 105] width 111 height 10
type input "0978705322"
type input "TRÍ"
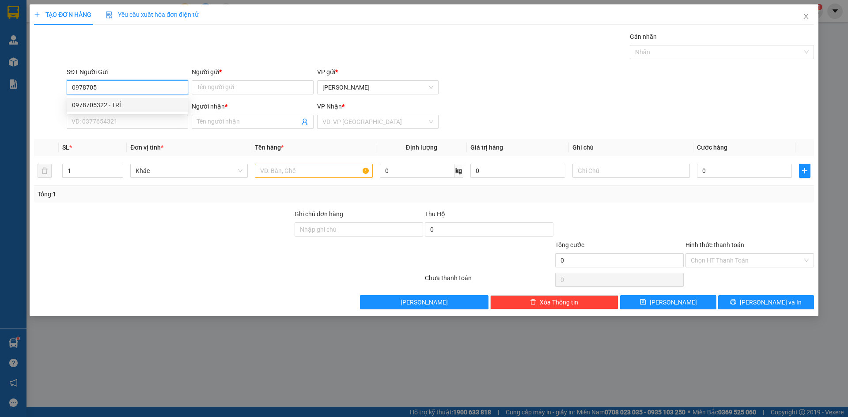
type input "0702873217"
type input "PHƯƠNG"
type input "0978705322"
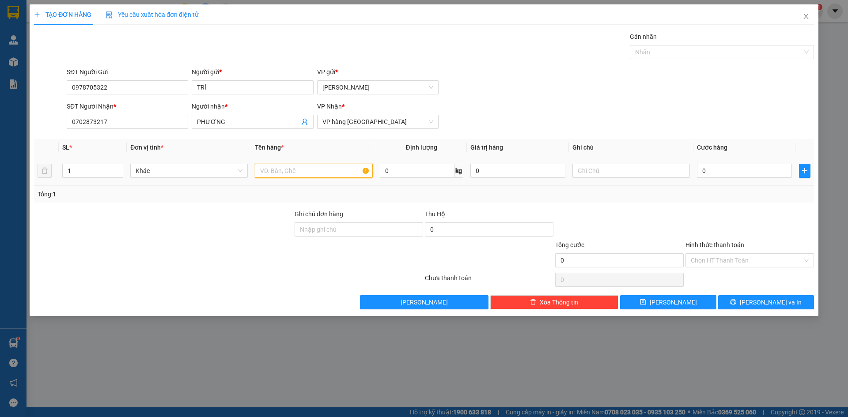
click at [289, 168] on input "text" at bounding box center [314, 171] width 118 height 14
type input "HỘP"
click at [771, 298] on span "[PERSON_NAME] và In" at bounding box center [771, 303] width 62 height 10
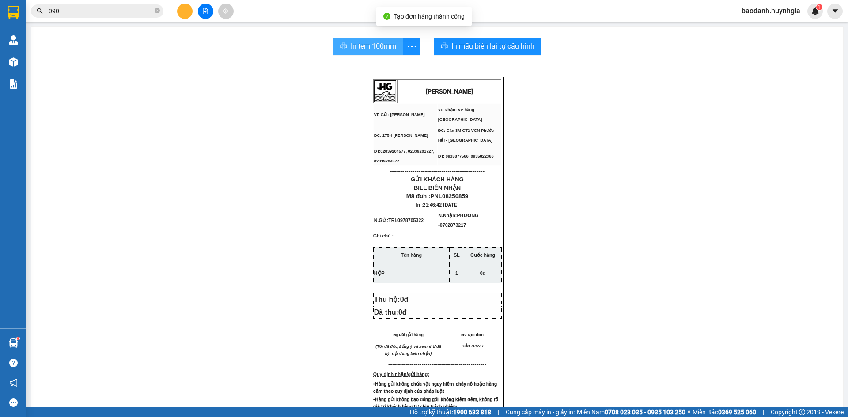
click at [379, 45] on span "In tem 100mm" at bounding box center [374, 46] width 46 height 11
click at [112, 11] on input "090" at bounding box center [101, 11] width 104 height 10
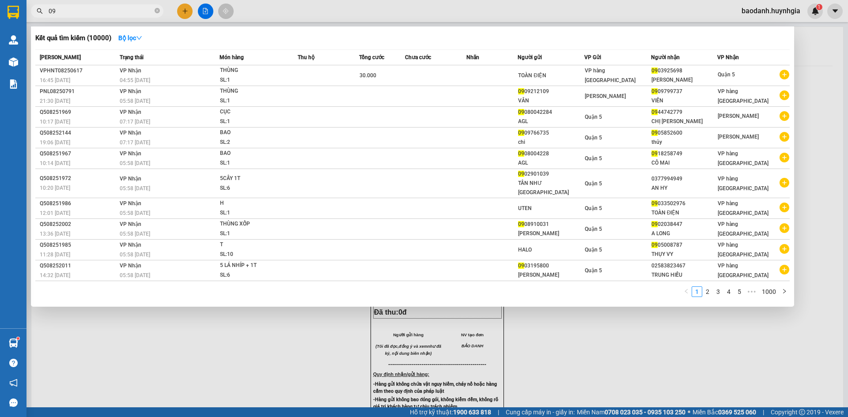
type input "0"
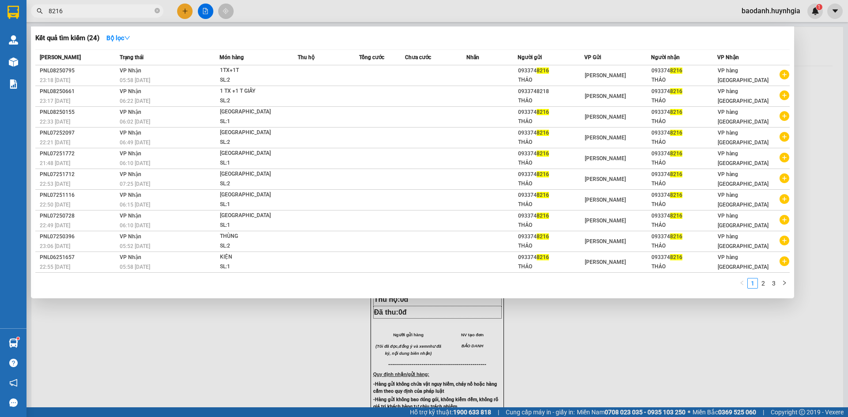
type input "8216"
click at [187, 15] on div at bounding box center [424, 208] width 848 height 417
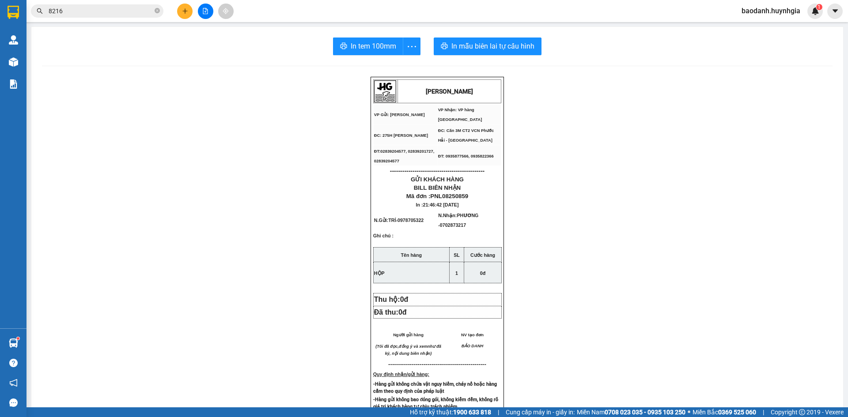
click at [180, 5] on button at bounding box center [184, 11] width 15 height 15
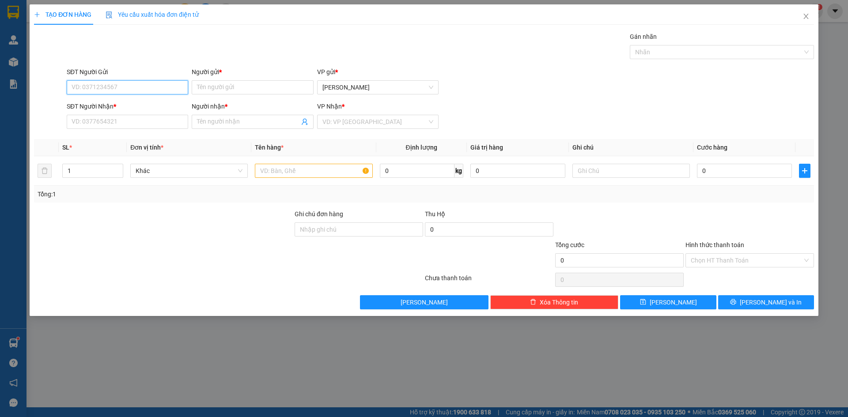
click at [140, 88] on input "SĐT Người Gửi" at bounding box center [127, 87] width 121 height 14
click at [99, 103] on div "0933748216 - THẢO" at bounding box center [127, 105] width 111 height 10
type input "0933748216"
type input "THẢO"
type input "0933748216"
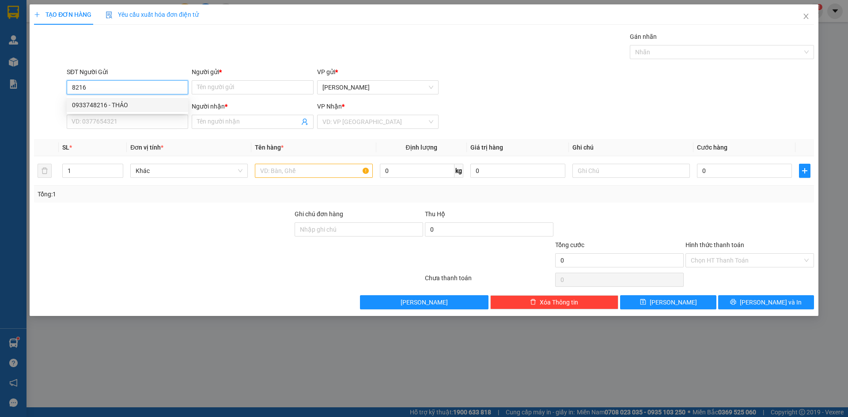
type input "THẢO"
type input "0933748216"
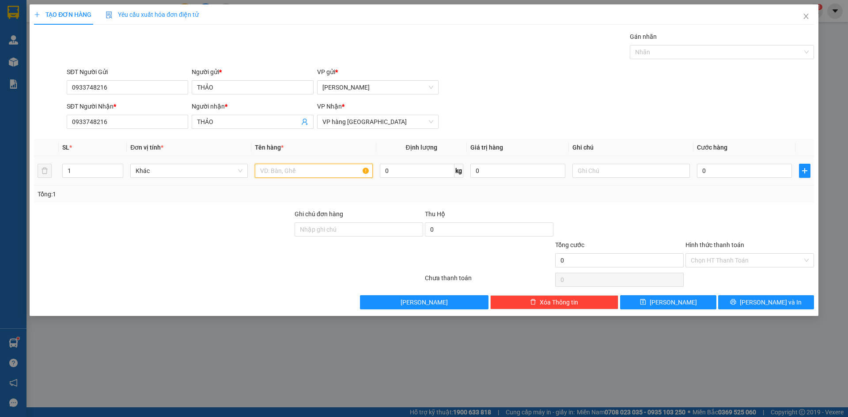
click at [316, 178] on input "text" at bounding box center [314, 171] width 118 height 14
type input "[GEOGRAPHIC_DATA]"
click at [742, 307] on button "[PERSON_NAME] và In" at bounding box center [766, 303] width 96 height 14
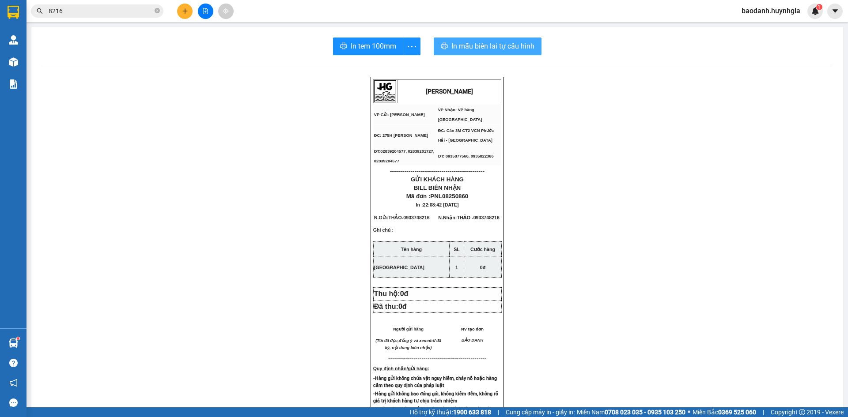
click at [434, 54] on button "In mẫu biên lai tự cấu hình" at bounding box center [488, 47] width 108 height 18
click at [382, 41] on span "In tem 100mm" at bounding box center [374, 46] width 46 height 11
click at [189, 9] on button at bounding box center [184, 11] width 15 height 15
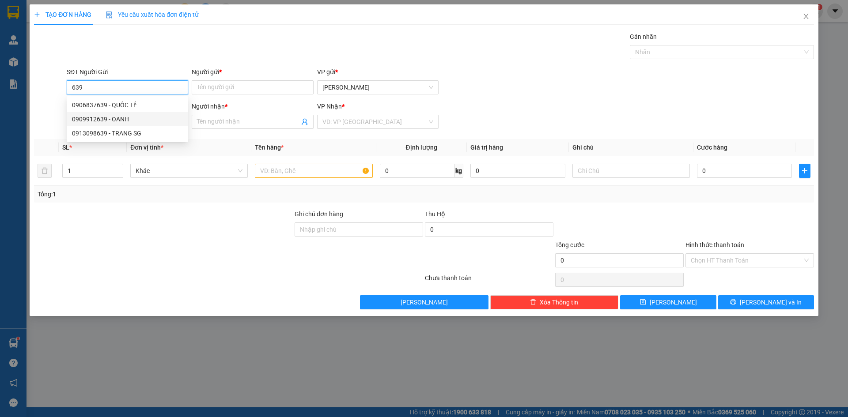
click at [133, 119] on div "0909912639 - OANH" at bounding box center [127, 119] width 111 height 10
type input "0909912639"
type input "OANH"
type input "0782730026"
type input "MẸ ÁI"
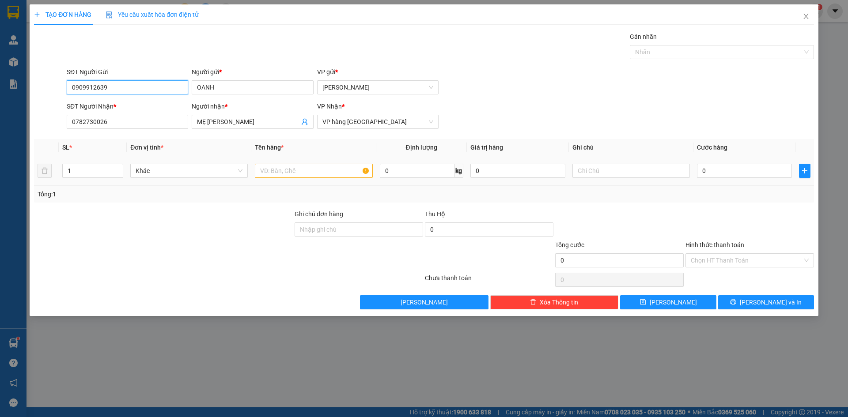
type input "0909912639"
click at [299, 172] on input "text" at bounding box center [314, 171] width 118 height 14
type input "THÙNG"
click at [701, 171] on input "0" at bounding box center [744, 171] width 95 height 14
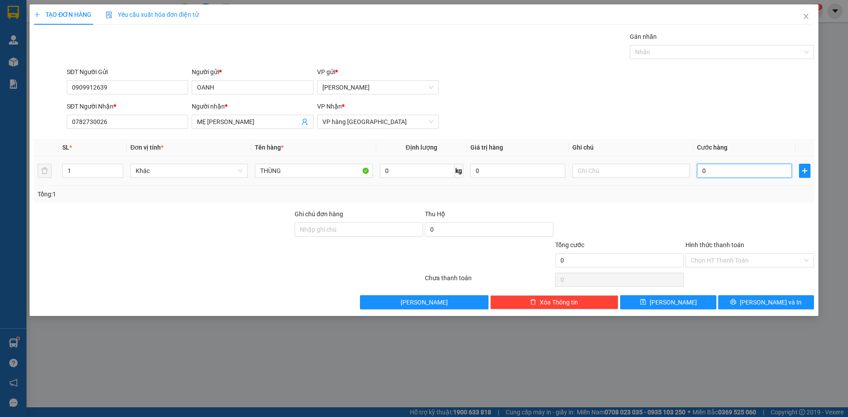
click at [698, 172] on input "0" at bounding box center [744, 171] width 95 height 14
type input "40"
type input "40.000"
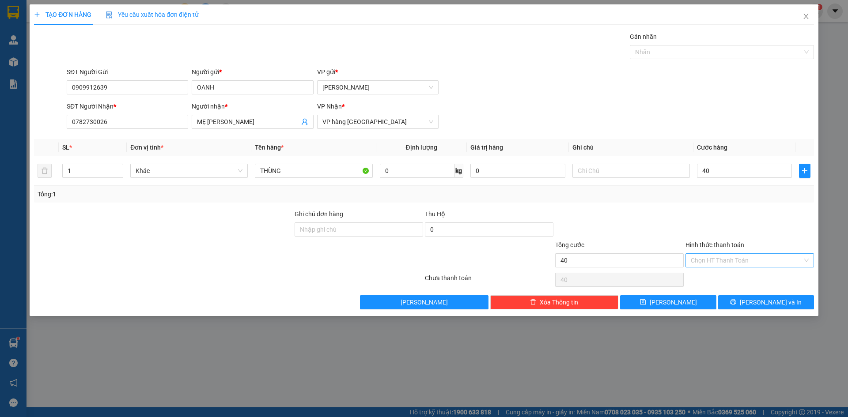
type input "40.000"
click at [751, 257] on input "Hình thức thanh toán" at bounding box center [747, 260] width 112 height 13
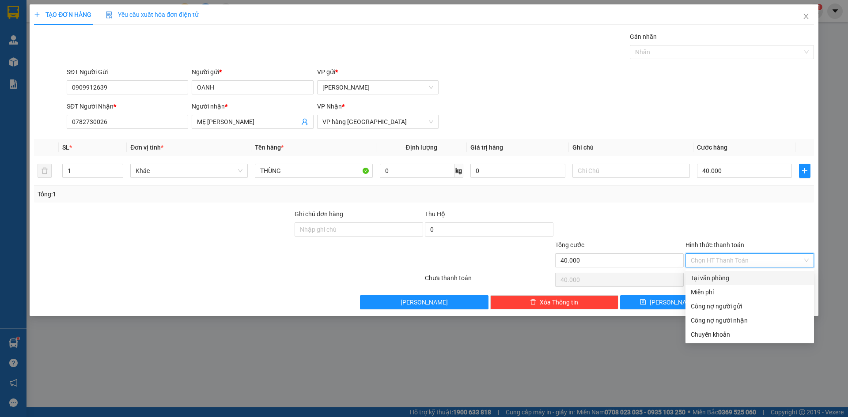
click at [739, 276] on div "Tại văn phòng" at bounding box center [750, 278] width 118 height 10
type input "0"
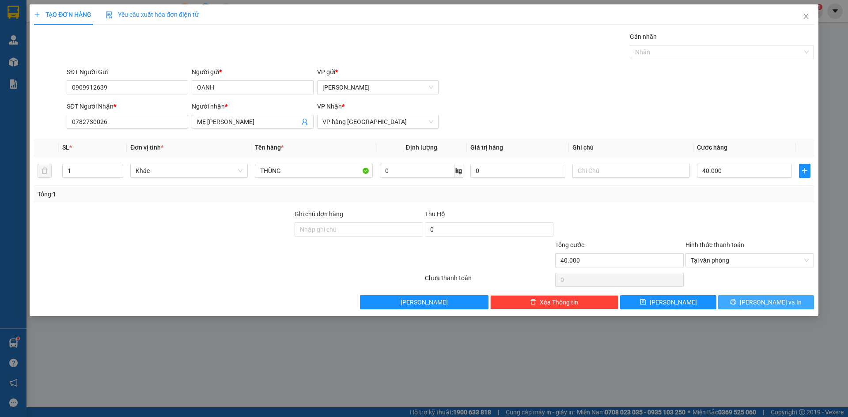
click at [755, 297] on button "[PERSON_NAME] và In" at bounding box center [766, 303] width 96 height 14
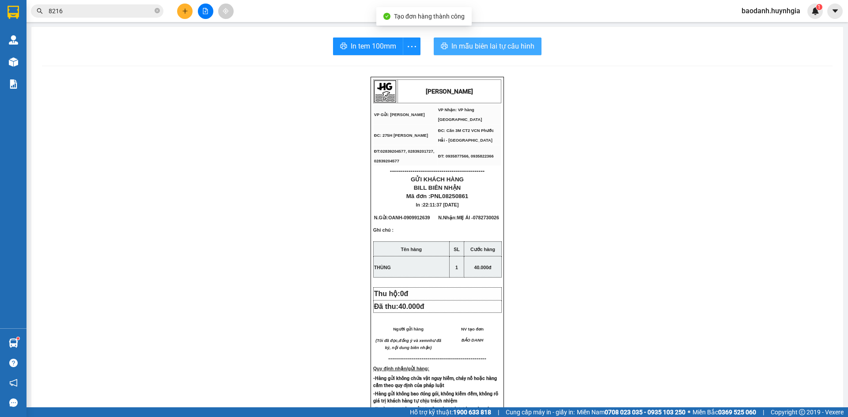
click at [451, 49] on span "In mẫu biên lai tự cấu hình" at bounding box center [492, 46] width 83 height 11
click at [380, 44] on span "In tem 100mm" at bounding box center [374, 46] width 46 height 11
